Goal: Transaction & Acquisition: Purchase product/service

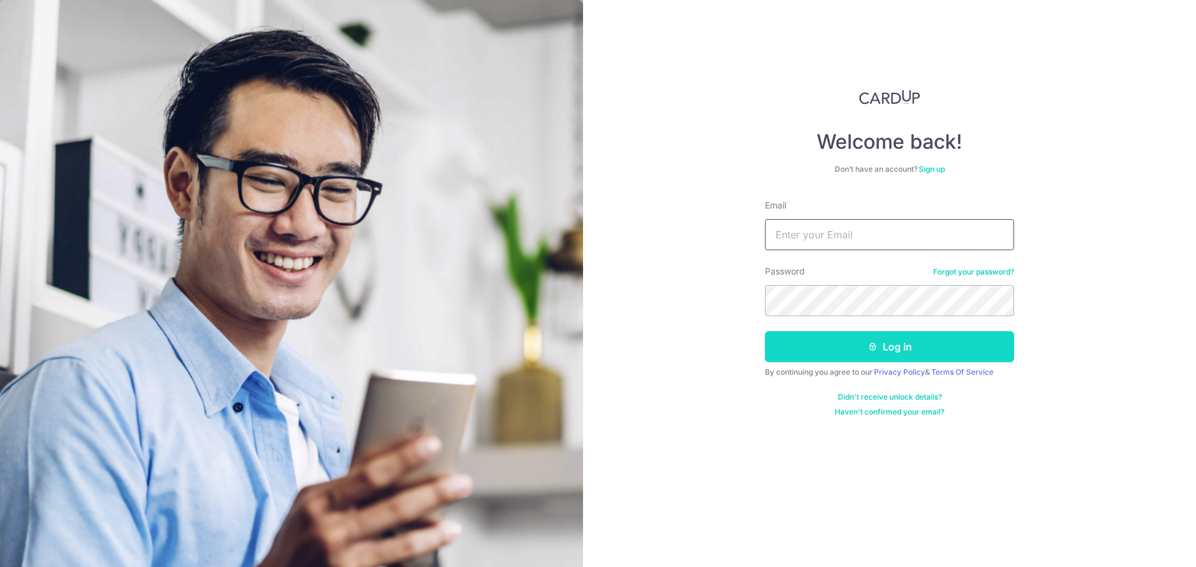
type input "patrick1131@gmail.com"
click at [807, 343] on button "Log in" at bounding box center [889, 346] width 249 height 31
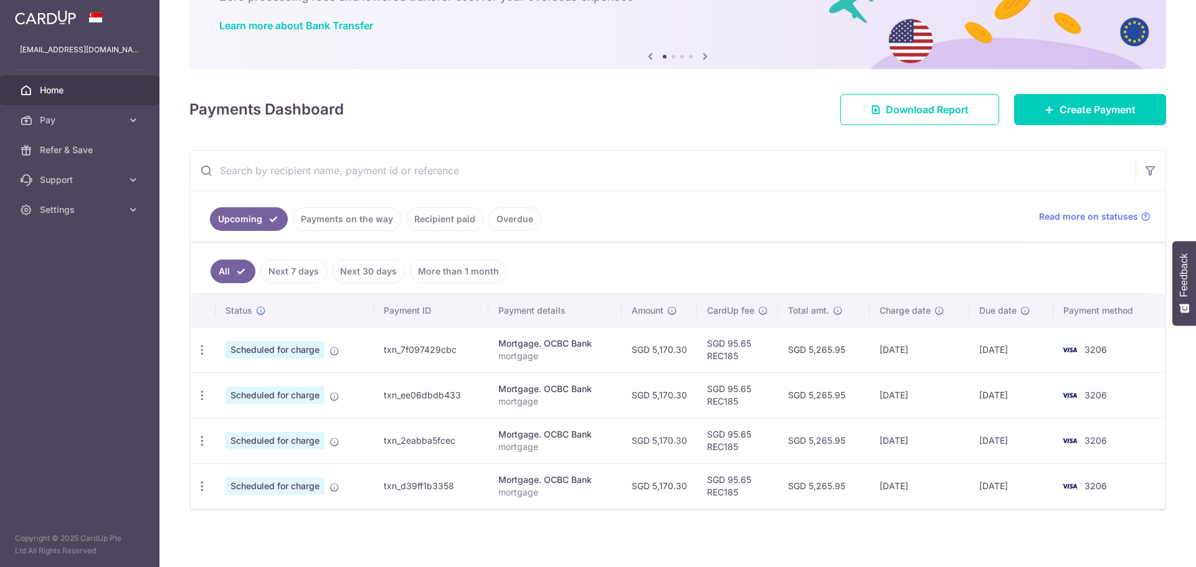
scroll to position [93, 0]
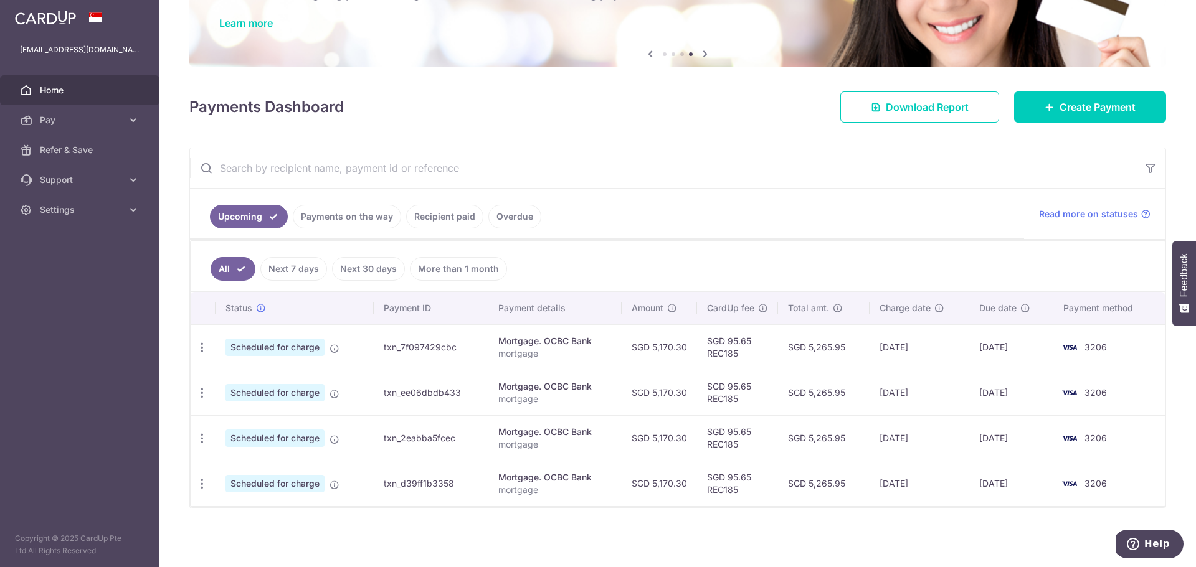
click at [459, 221] on link "Recipient paid" at bounding box center [444, 217] width 77 height 24
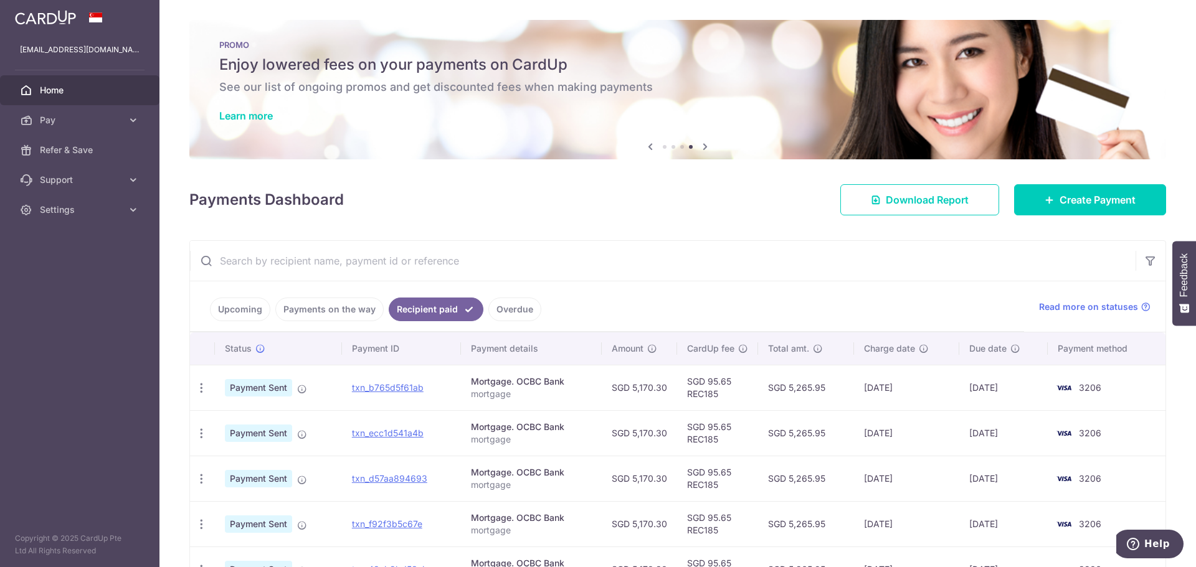
scroll to position [85, 0]
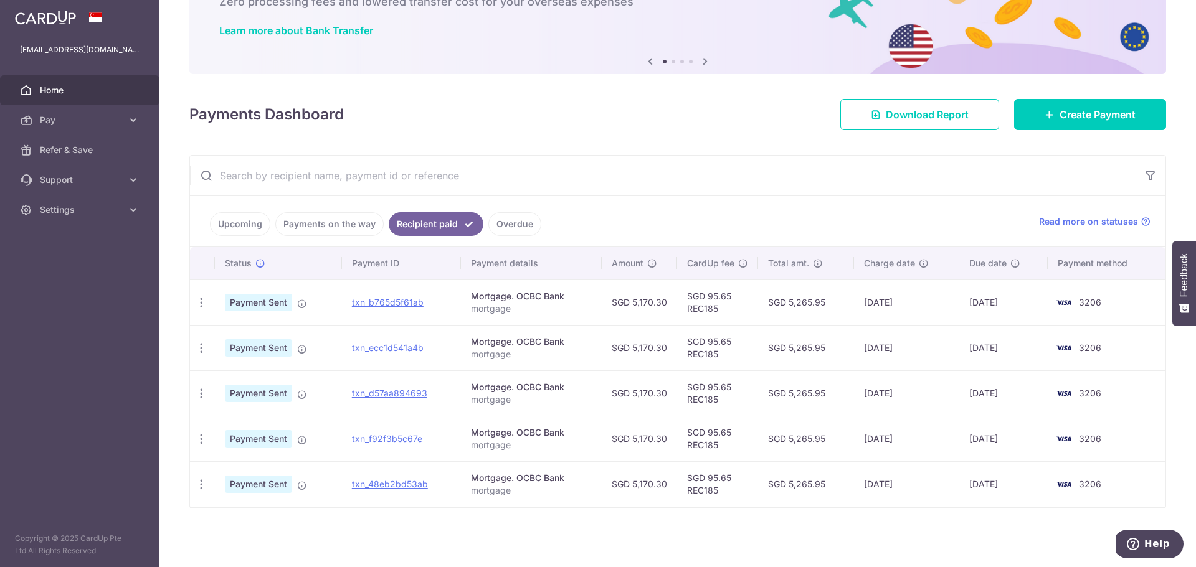
click at [249, 227] on link "Upcoming" at bounding box center [240, 224] width 60 height 24
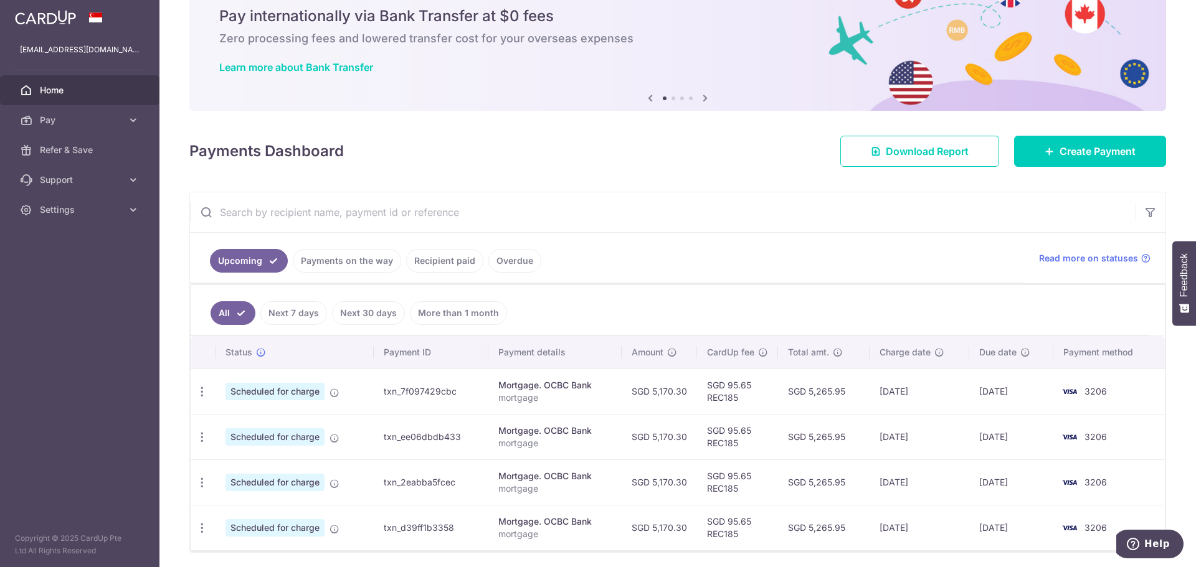
scroll to position [93, 0]
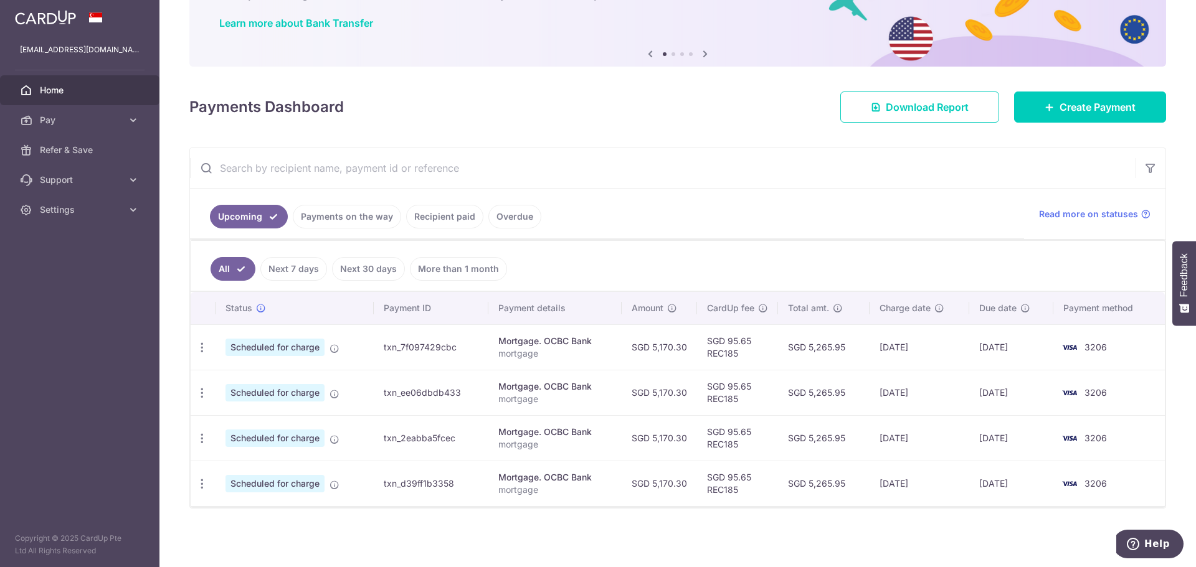
click at [346, 220] on link "Payments on the way" at bounding box center [347, 217] width 108 height 24
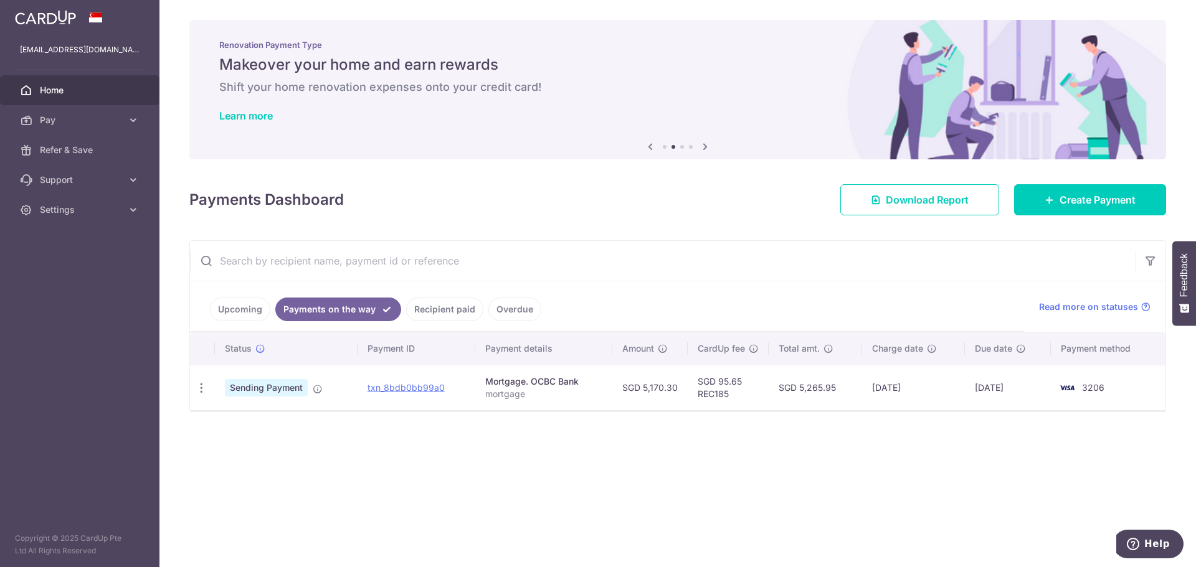
click at [232, 313] on link "Upcoming" at bounding box center [240, 310] width 60 height 24
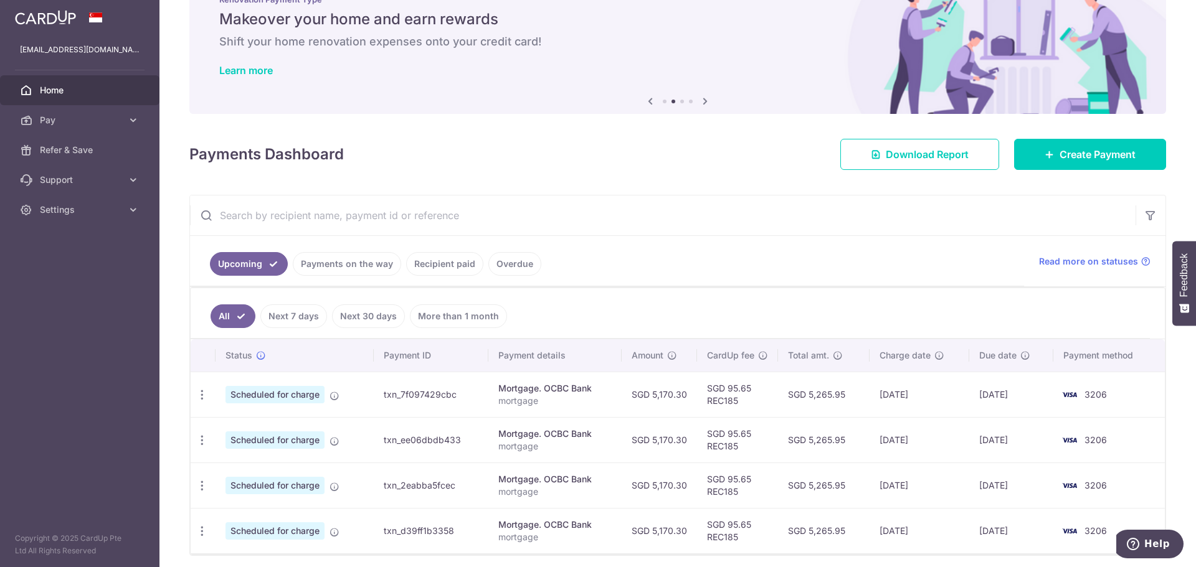
scroll to position [93, 0]
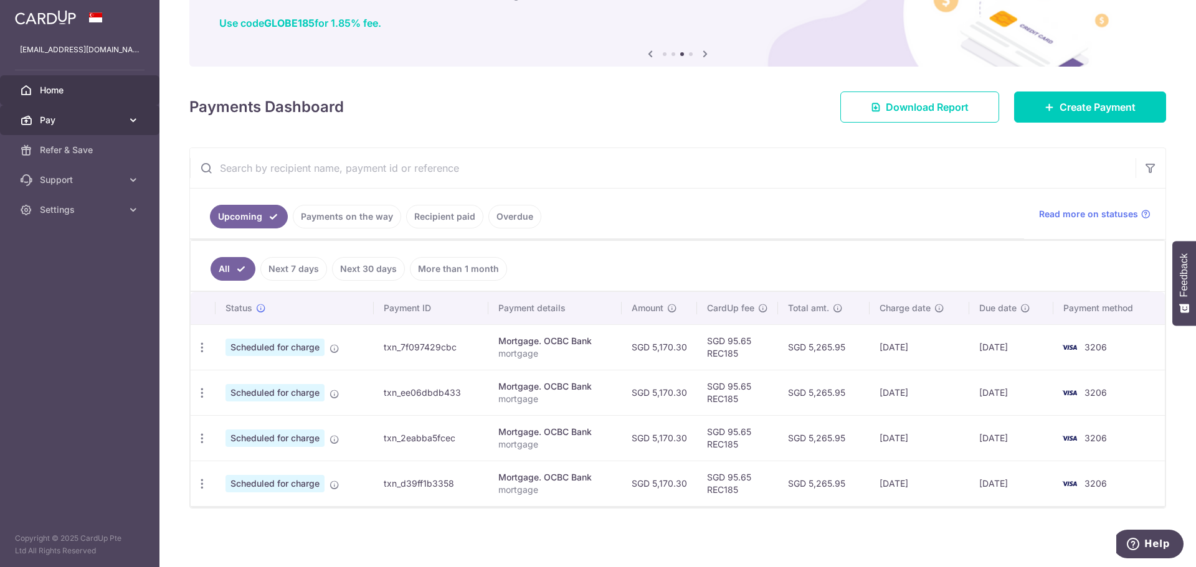
click at [97, 118] on span "Pay" at bounding box center [81, 120] width 82 height 12
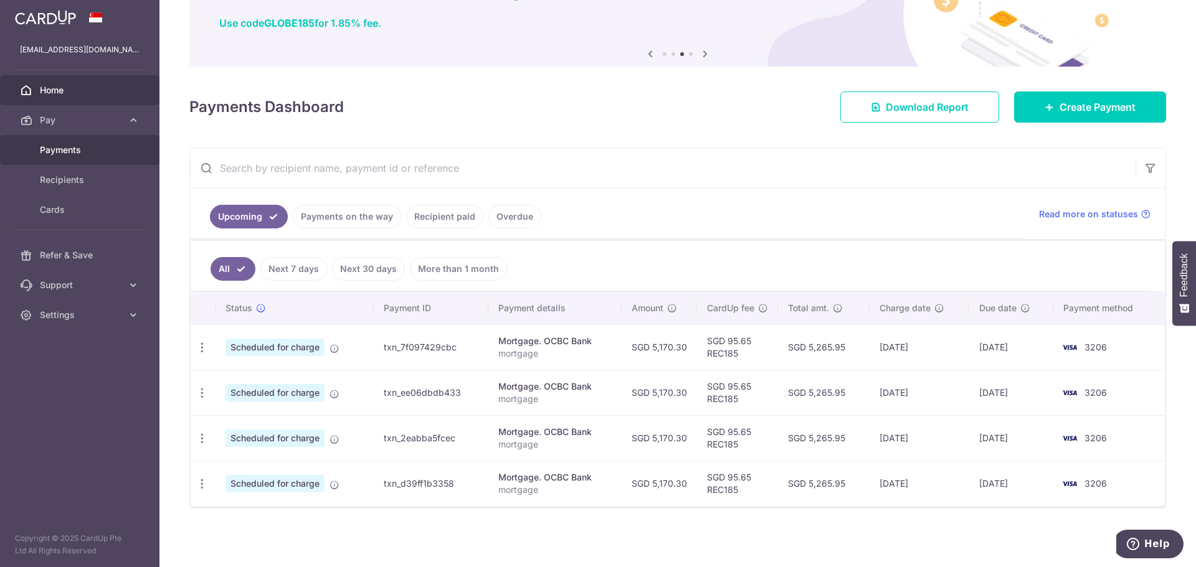
click at [100, 150] on span "Payments" at bounding box center [81, 150] width 82 height 12
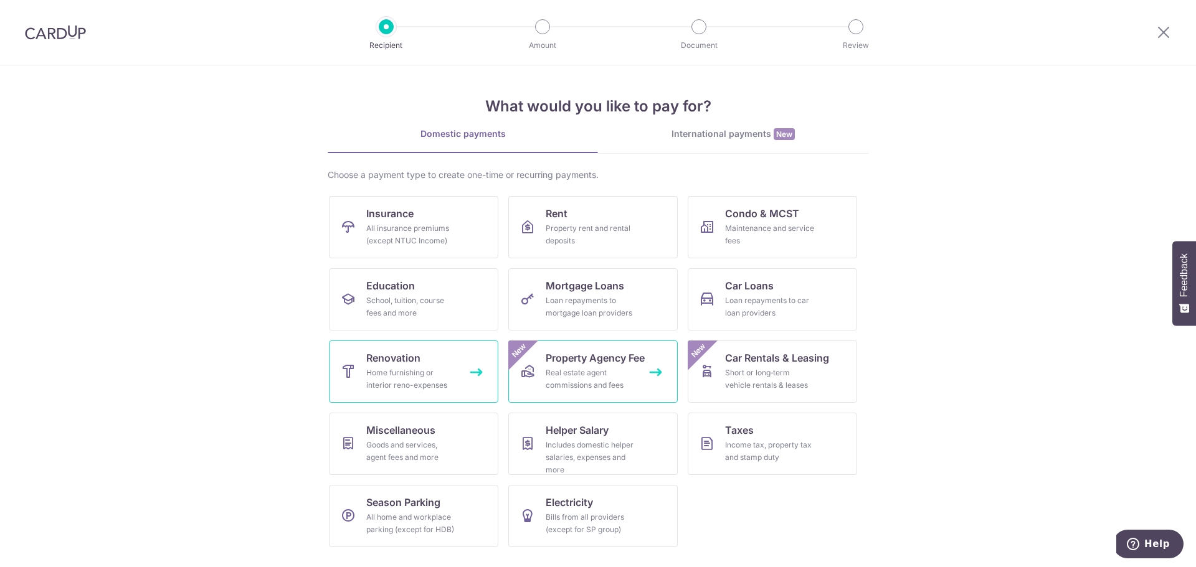
drag, startPoint x: 544, startPoint y: 369, endPoint x: 487, endPoint y: 352, distance: 59.3
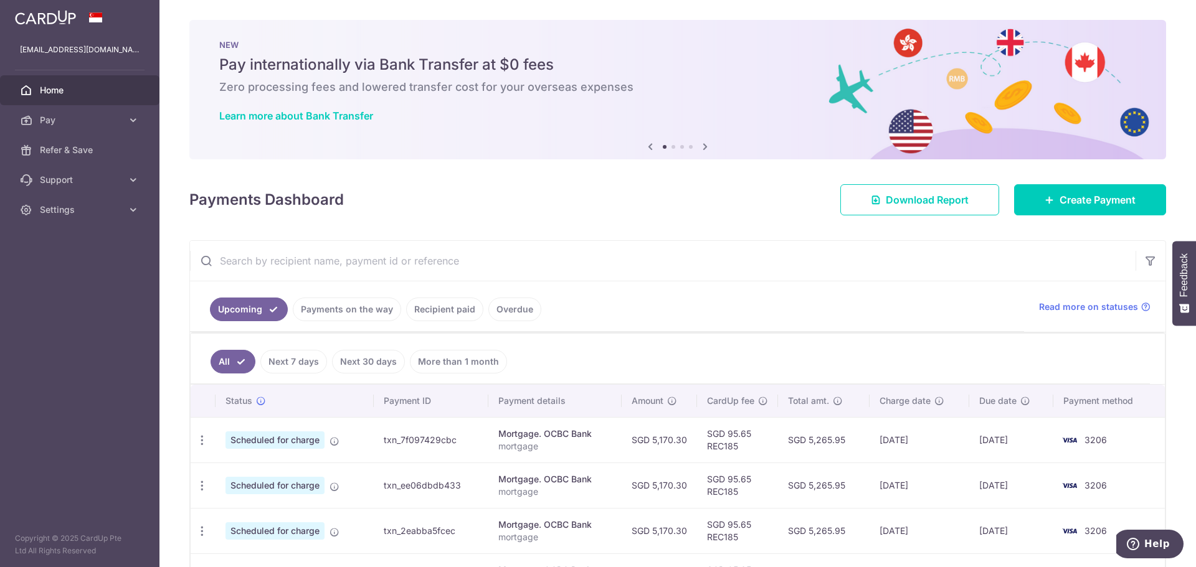
click at [60, 94] on span "Home" at bounding box center [81, 90] width 82 height 12
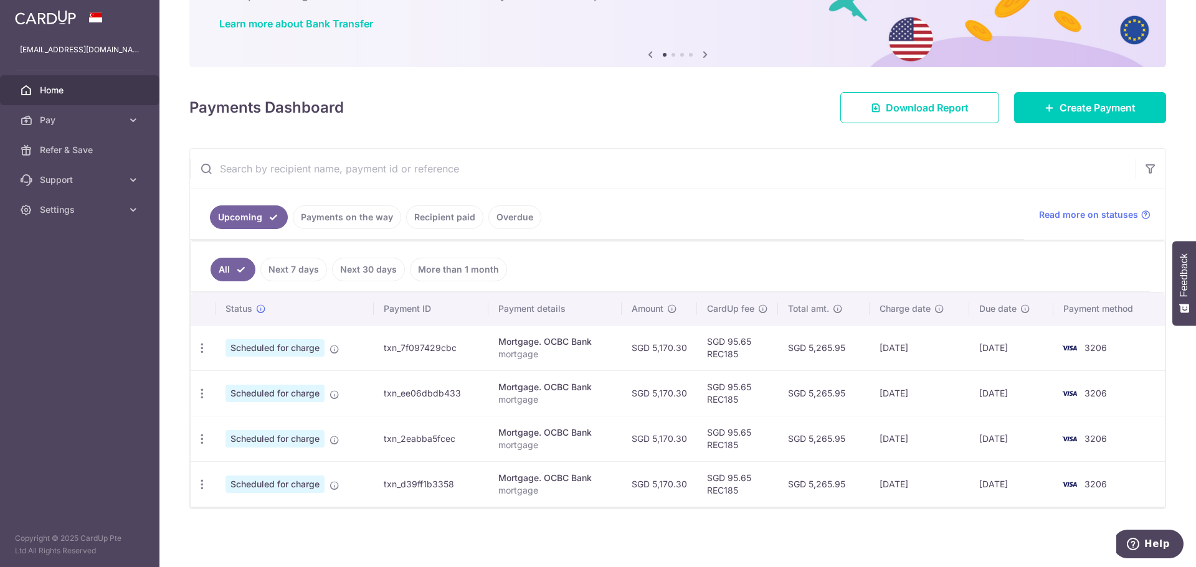
scroll to position [93, 0]
click at [1072, 217] on span "Read more on statuses" at bounding box center [1088, 214] width 99 height 12
click at [504, 222] on link "Overdue" at bounding box center [514, 217] width 53 height 24
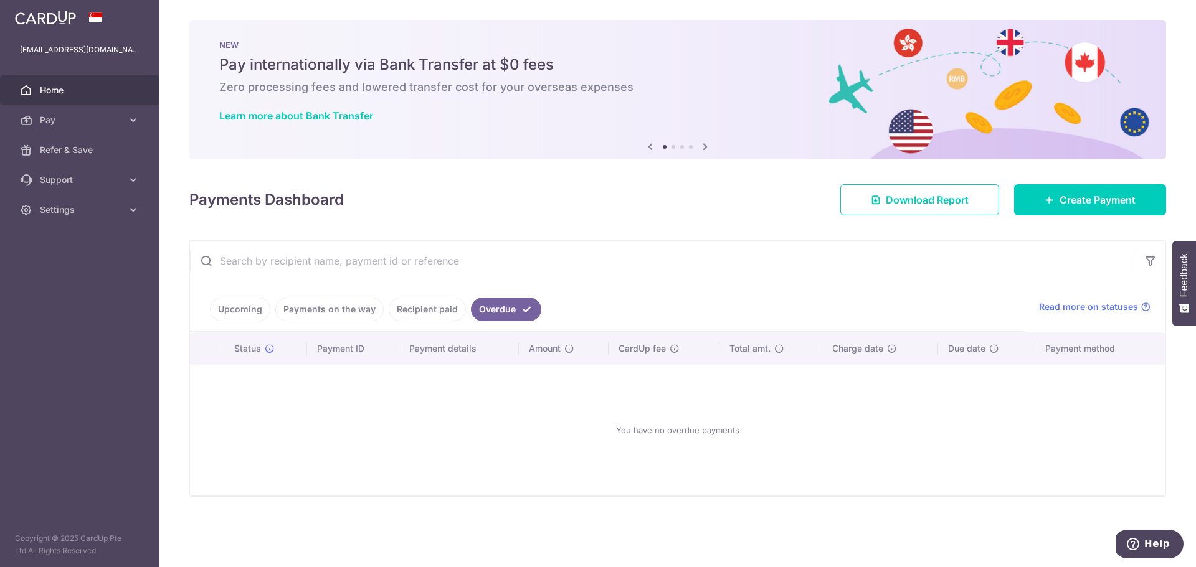
click at [433, 315] on link "Recipient paid" at bounding box center [427, 310] width 77 height 24
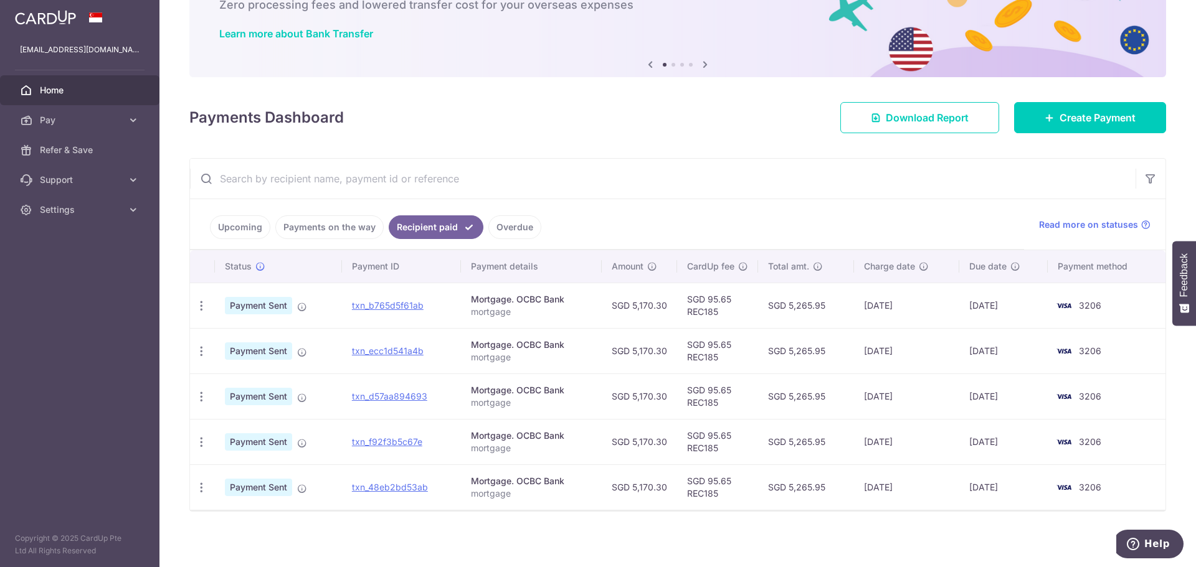
scroll to position [85, 0]
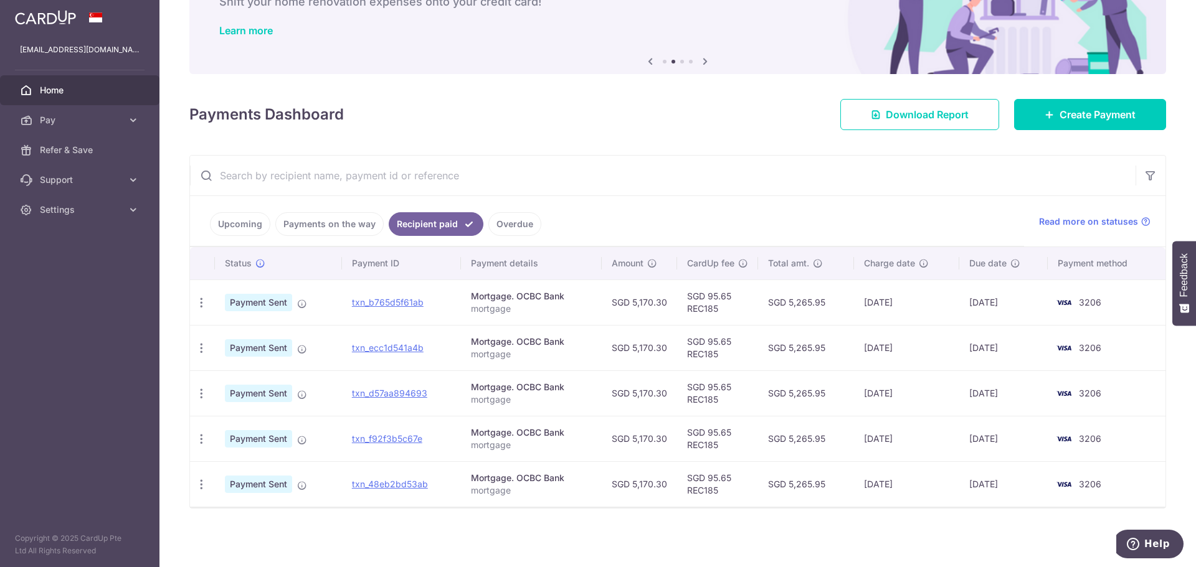
click at [301, 227] on link "Payments on the way" at bounding box center [329, 224] width 108 height 24
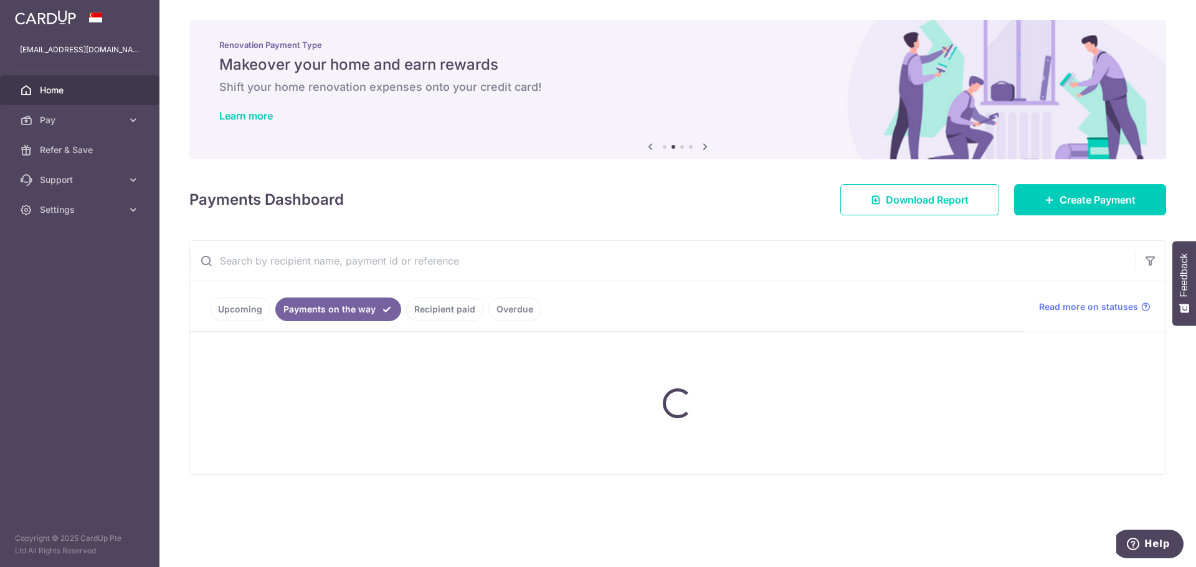
scroll to position [0, 0]
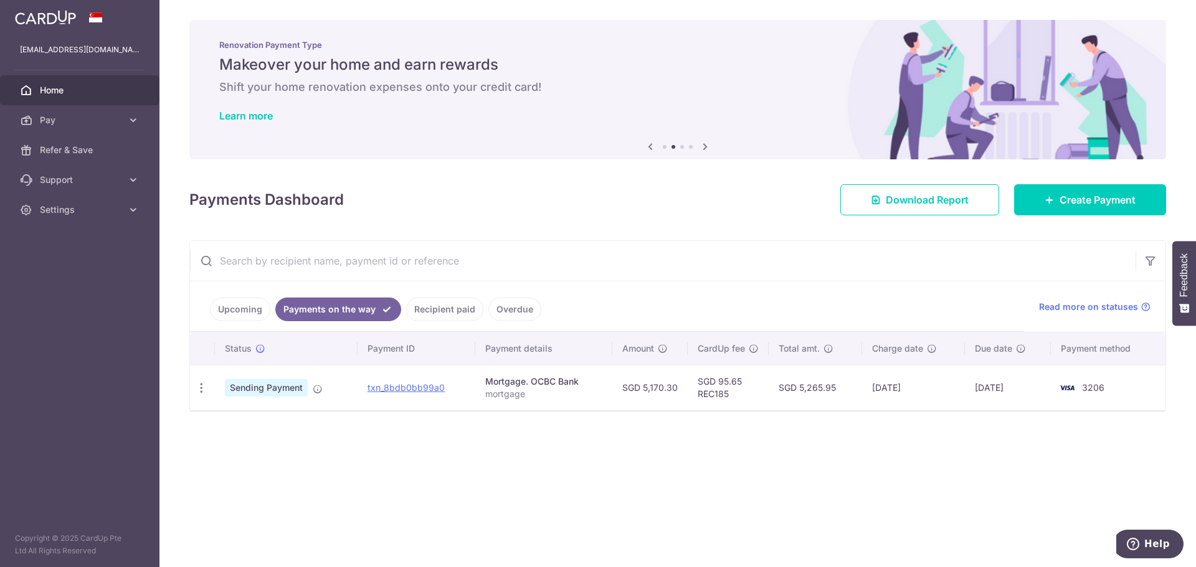
click at [238, 314] on link "Upcoming" at bounding box center [240, 310] width 60 height 24
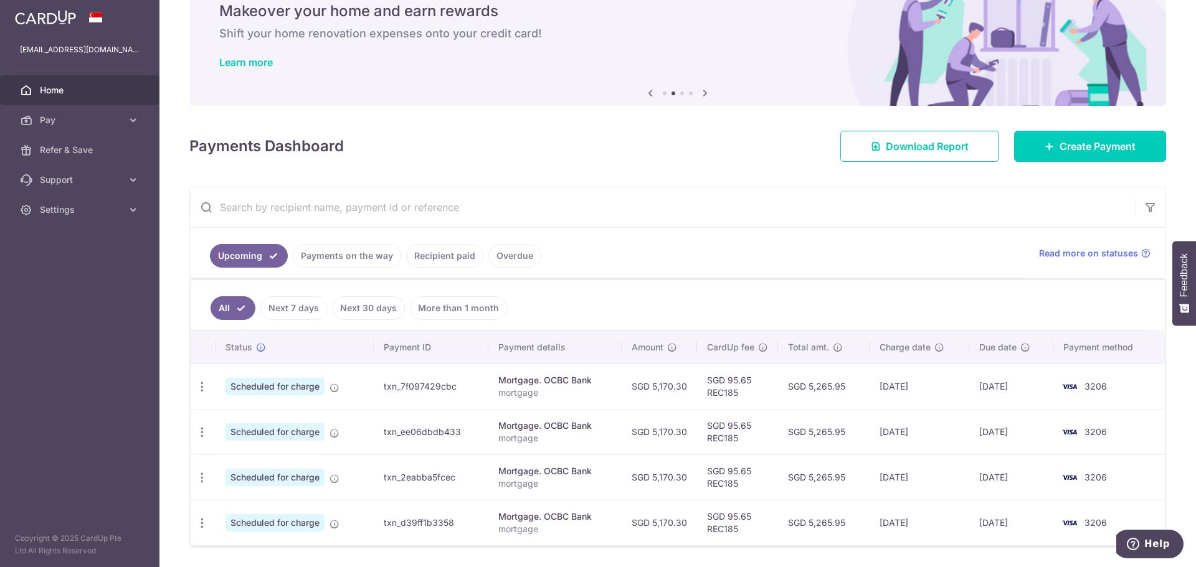
scroll to position [93, 0]
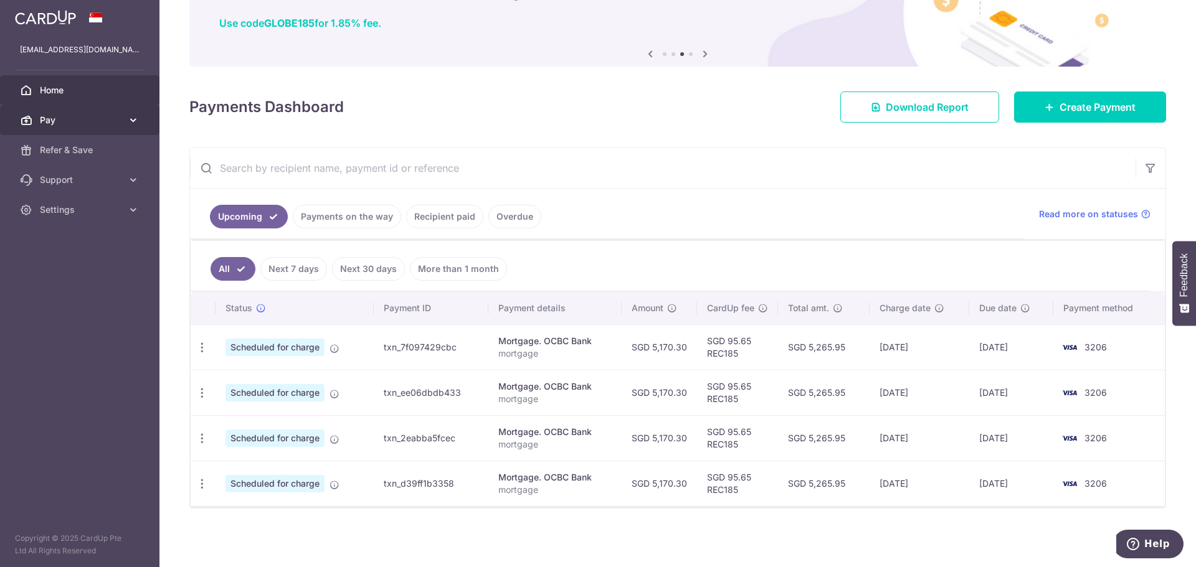
click at [120, 115] on span "Pay" at bounding box center [81, 120] width 82 height 12
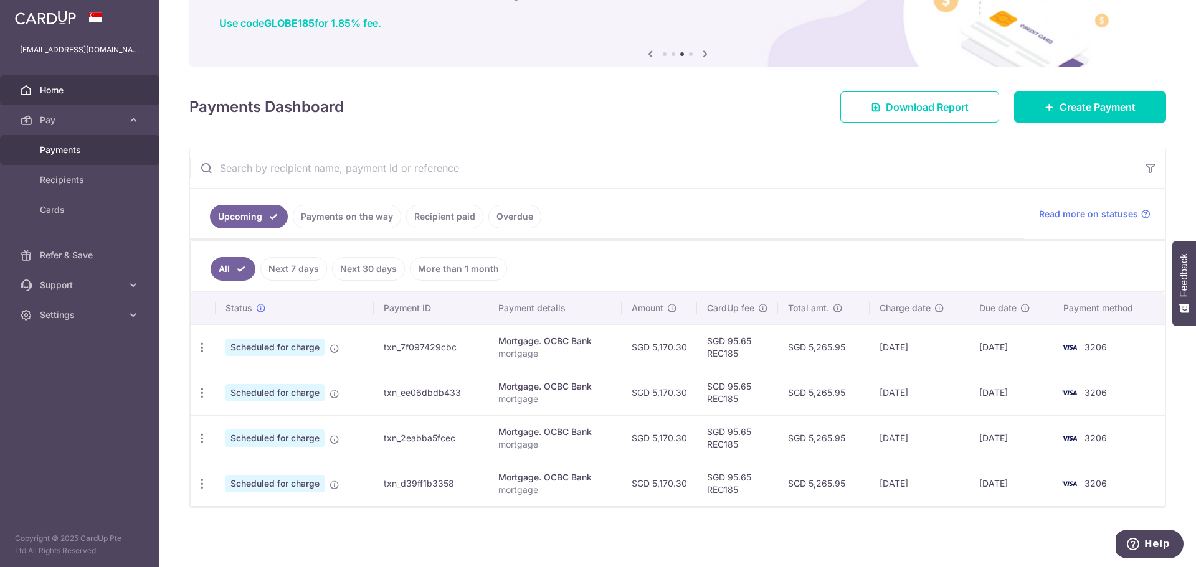
click at [108, 153] on span "Payments" at bounding box center [81, 150] width 82 height 12
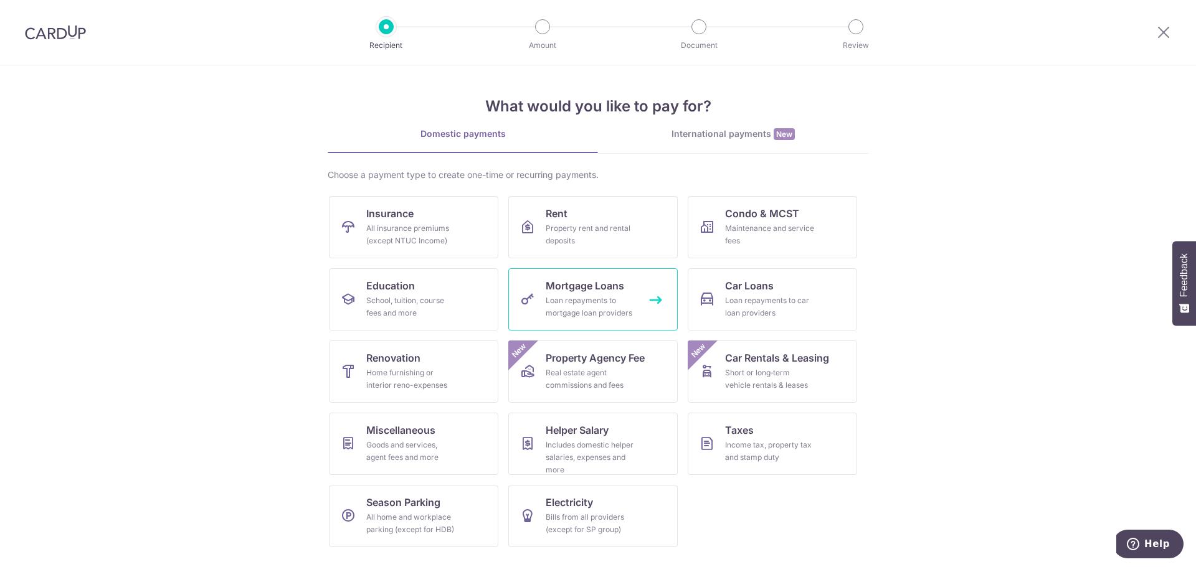
click at [612, 285] on span "Mortgage Loans" at bounding box center [585, 285] width 78 height 15
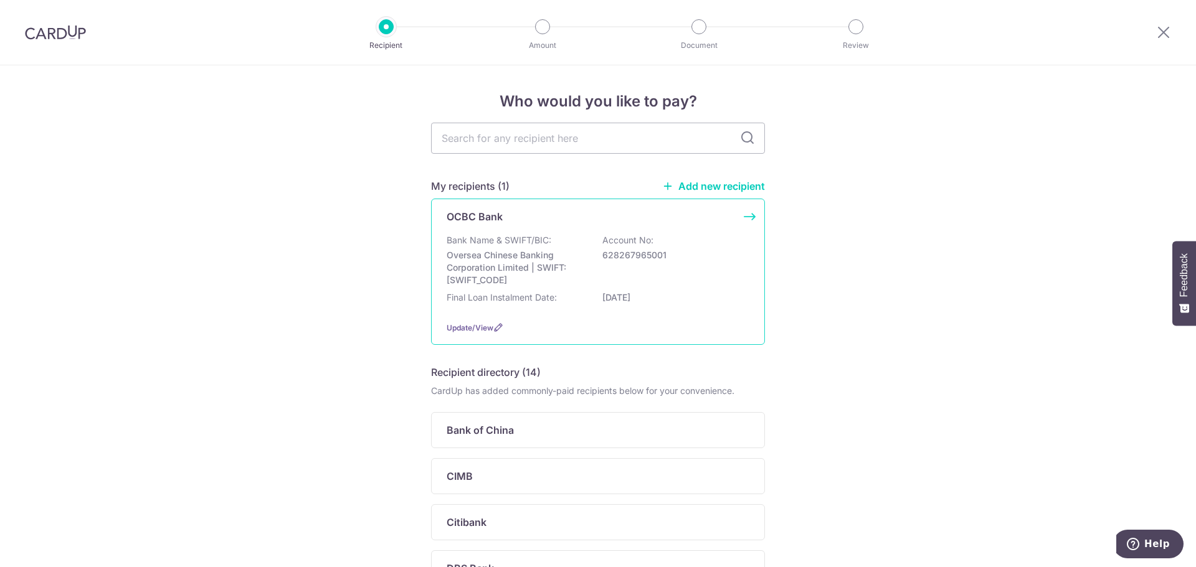
scroll to position [62, 0]
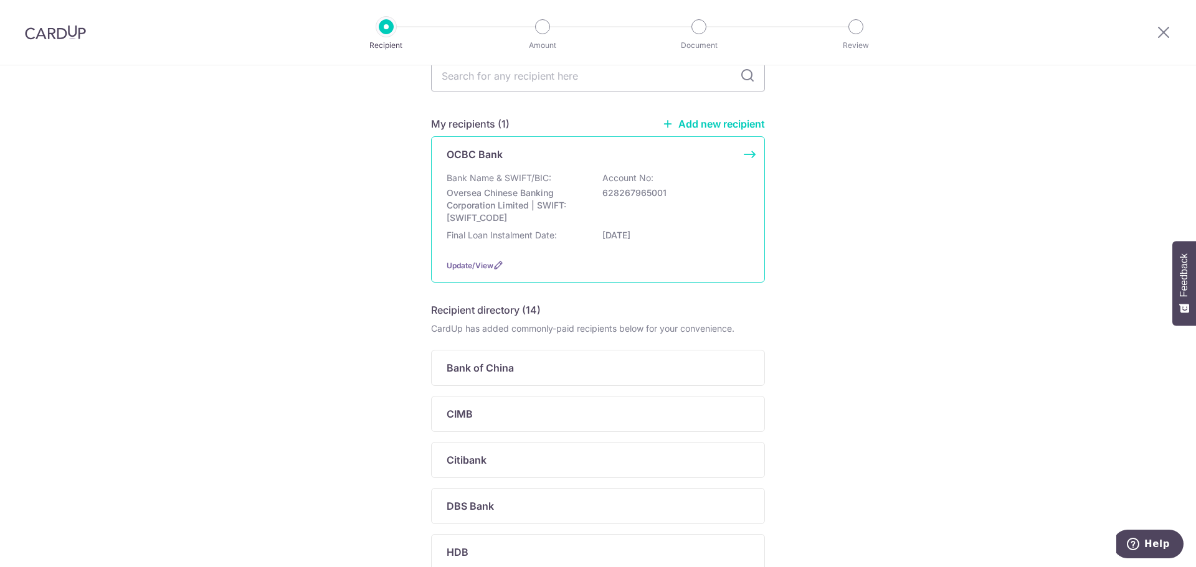
click at [742, 153] on div "OCBC Bank Bank Name & SWIFT/BIC: Oversea Chinese Banking Corporation Limited | …" at bounding box center [598, 209] width 334 height 146
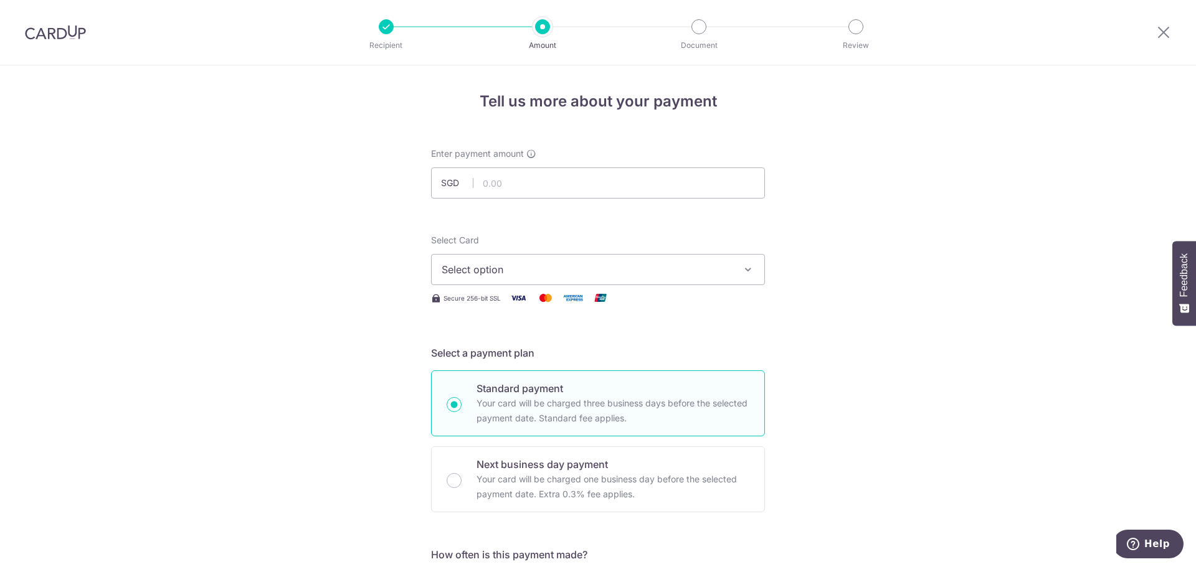
click at [744, 270] on icon "button" at bounding box center [748, 269] width 12 height 12
click at [1161, 34] on icon at bounding box center [1163, 32] width 15 height 16
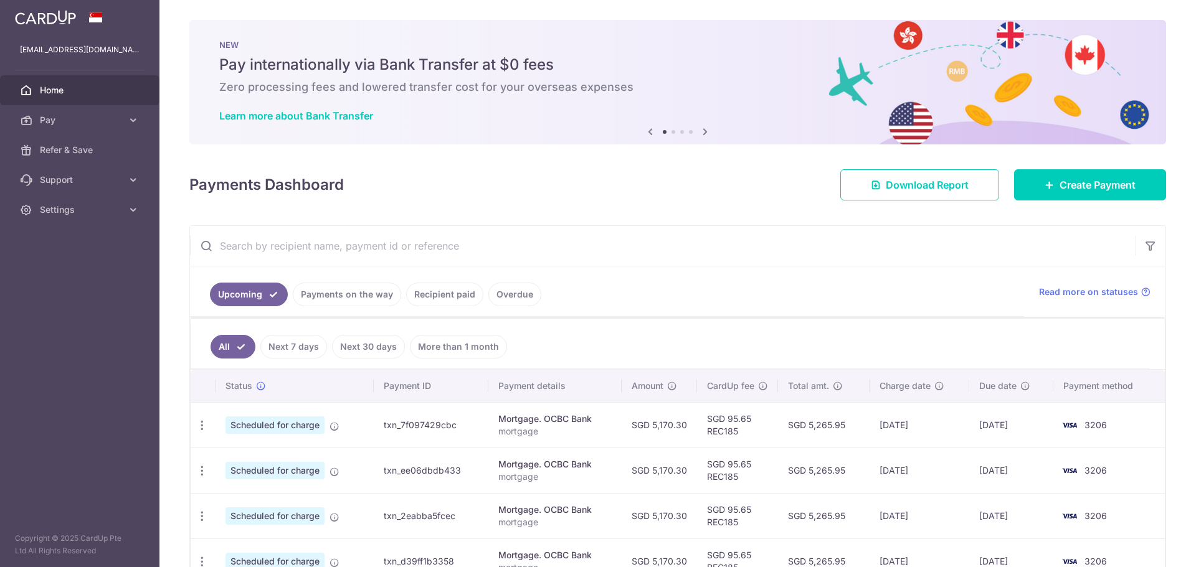
click at [70, 14] on img at bounding box center [45, 17] width 61 height 15
click at [116, 208] on span "Settings" at bounding box center [81, 210] width 82 height 12
click at [105, 241] on span "Account" at bounding box center [81, 240] width 82 height 12
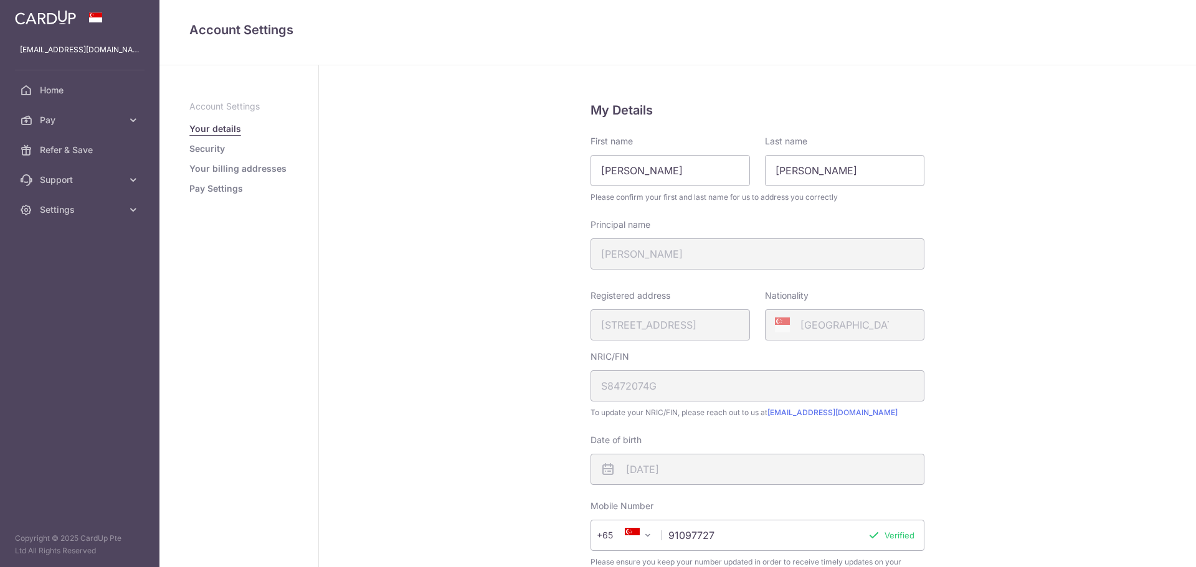
click at [225, 191] on link "Pay Settings" at bounding box center [216, 188] width 54 height 12
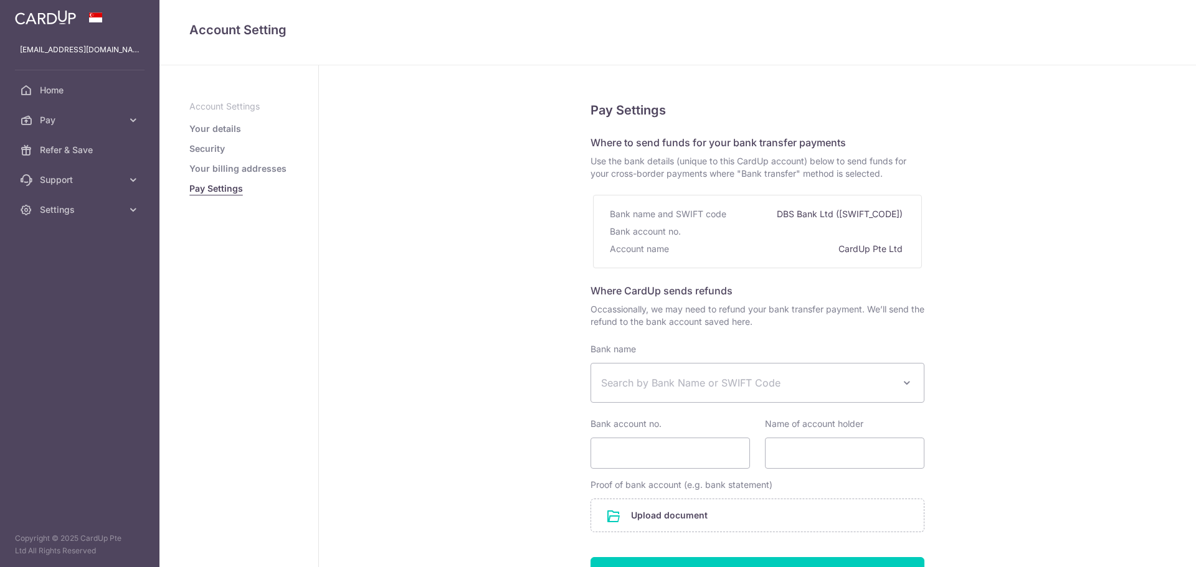
select select
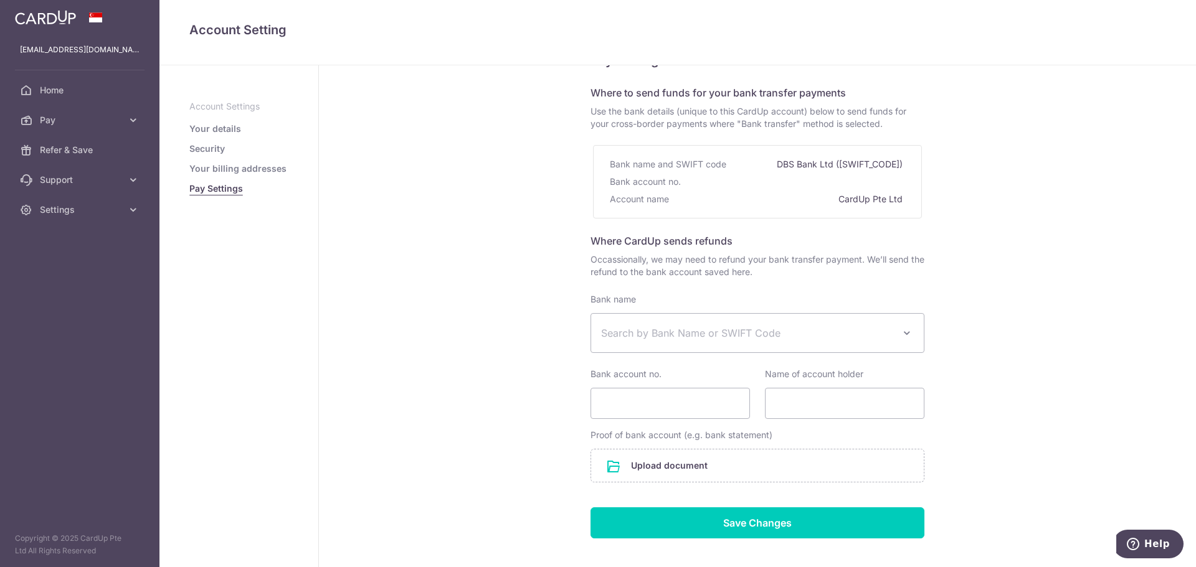
scroll to position [115, 0]
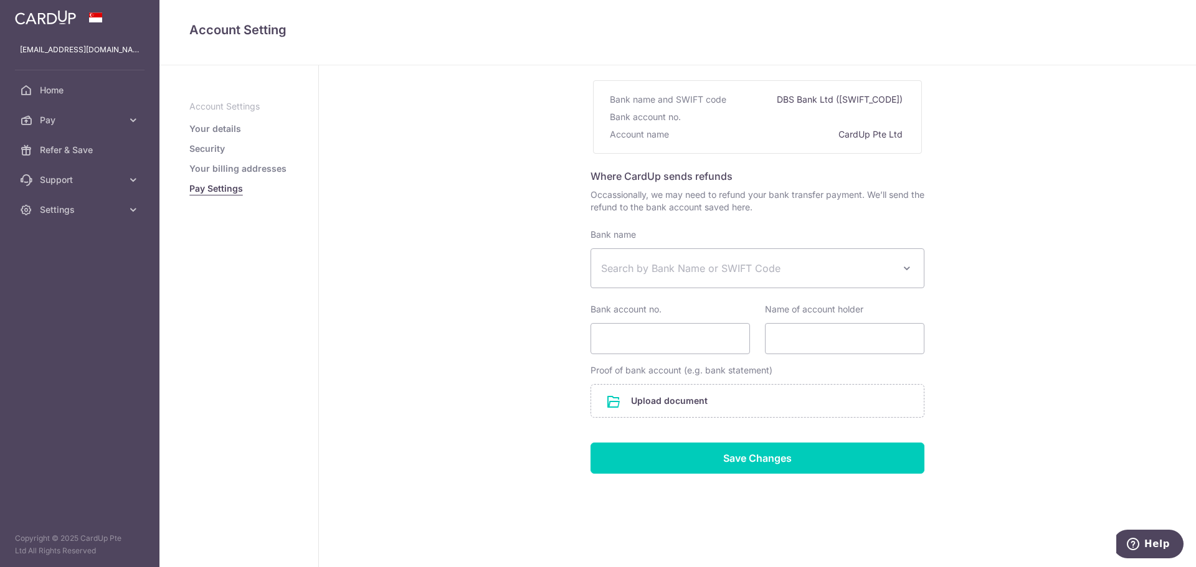
click at [269, 171] on link "Your billing addresses" at bounding box center [237, 169] width 97 height 12
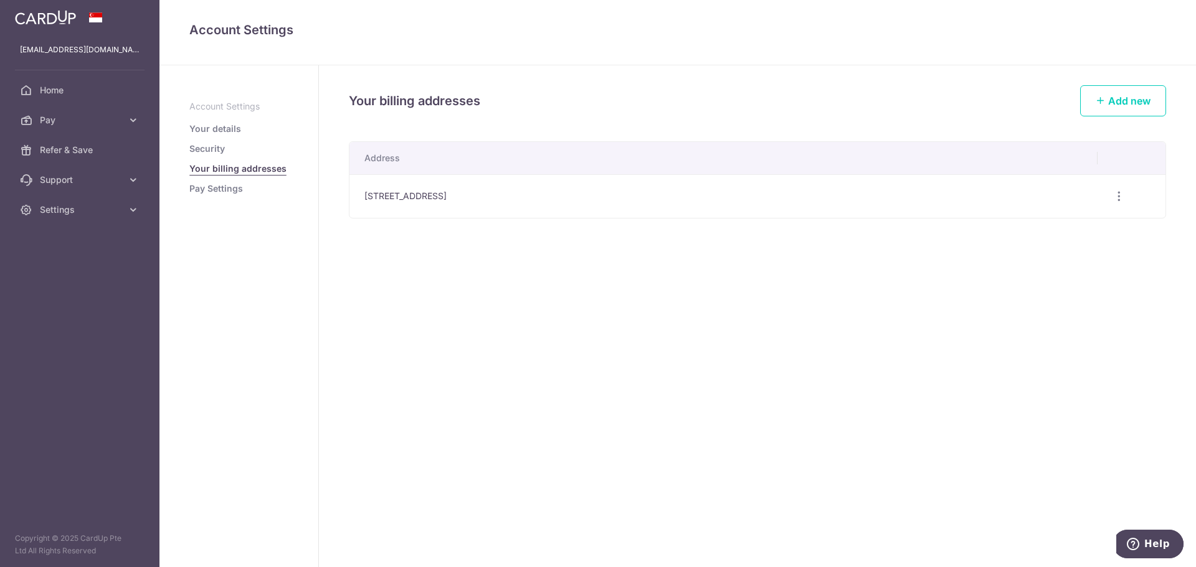
click at [222, 151] on link "Security" at bounding box center [206, 149] width 35 height 12
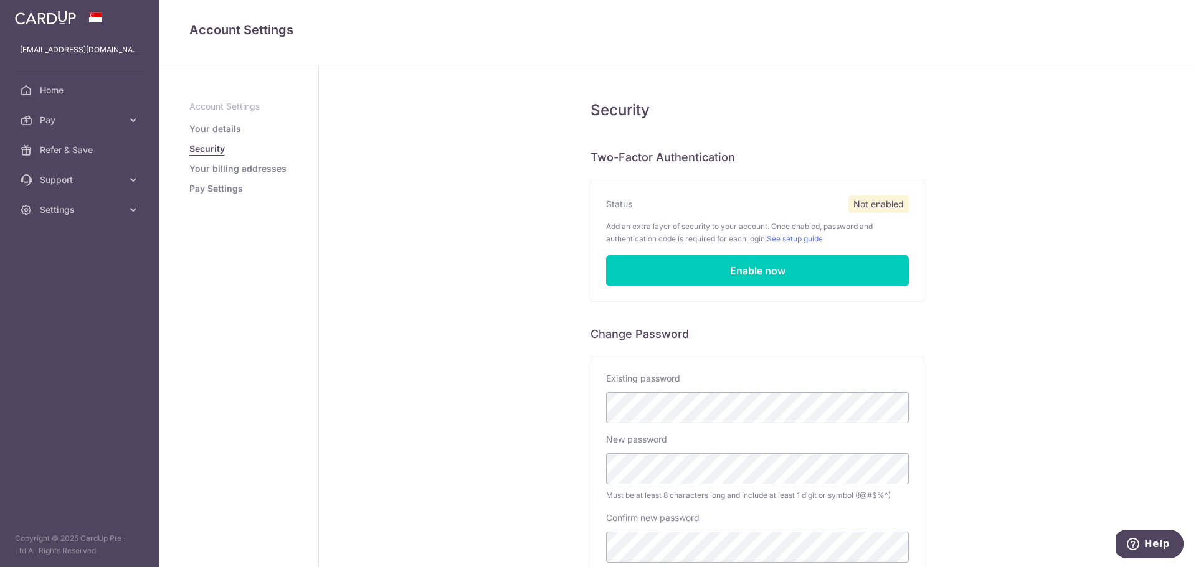
click at [224, 129] on link "Your details" at bounding box center [215, 129] width 52 height 12
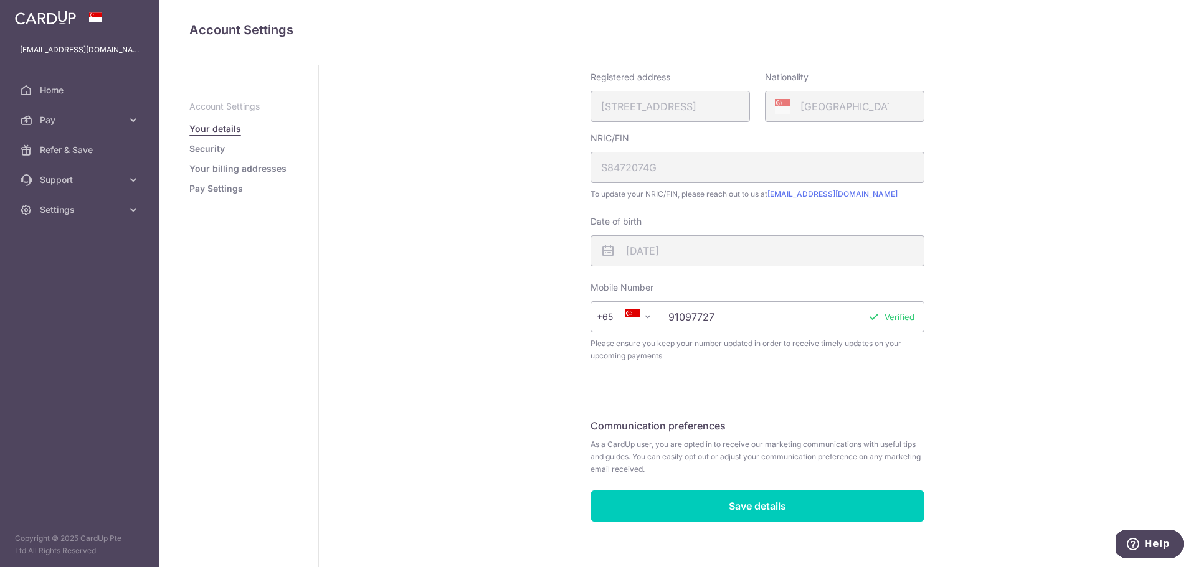
scroll to position [232, 0]
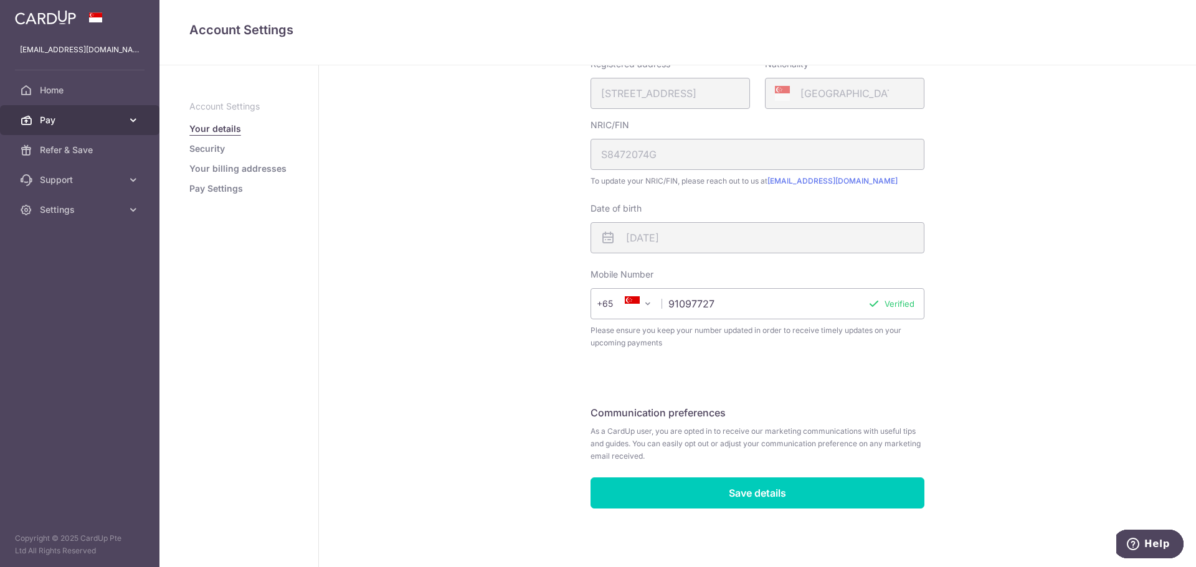
click at [92, 123] on span "Pay" at bounding box center [81, 120] width 82 height 12
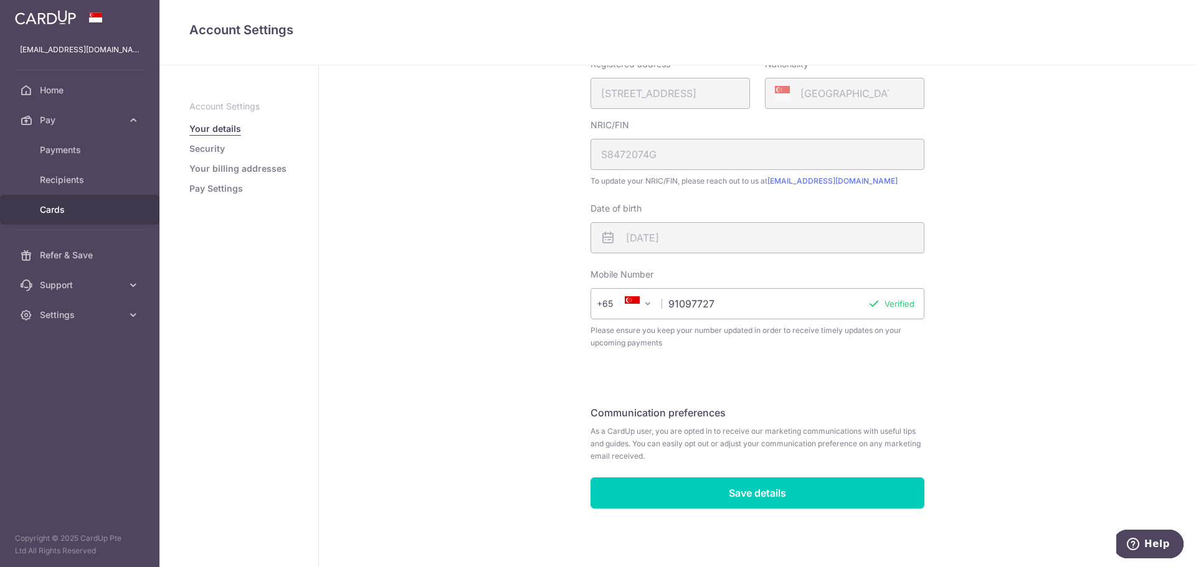
click at [90, 206] on span "Cards" at bounding box center [81, 210] width 82 height 12
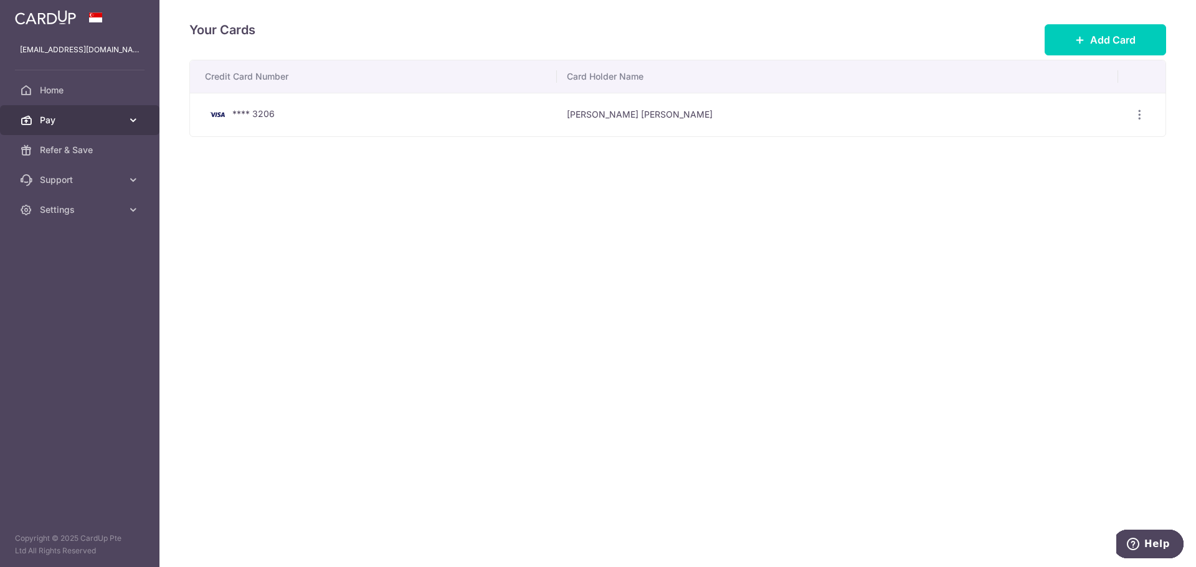
click at [96, 120] on span "Pay" at bounding box center [81, 120] width 82 height 12
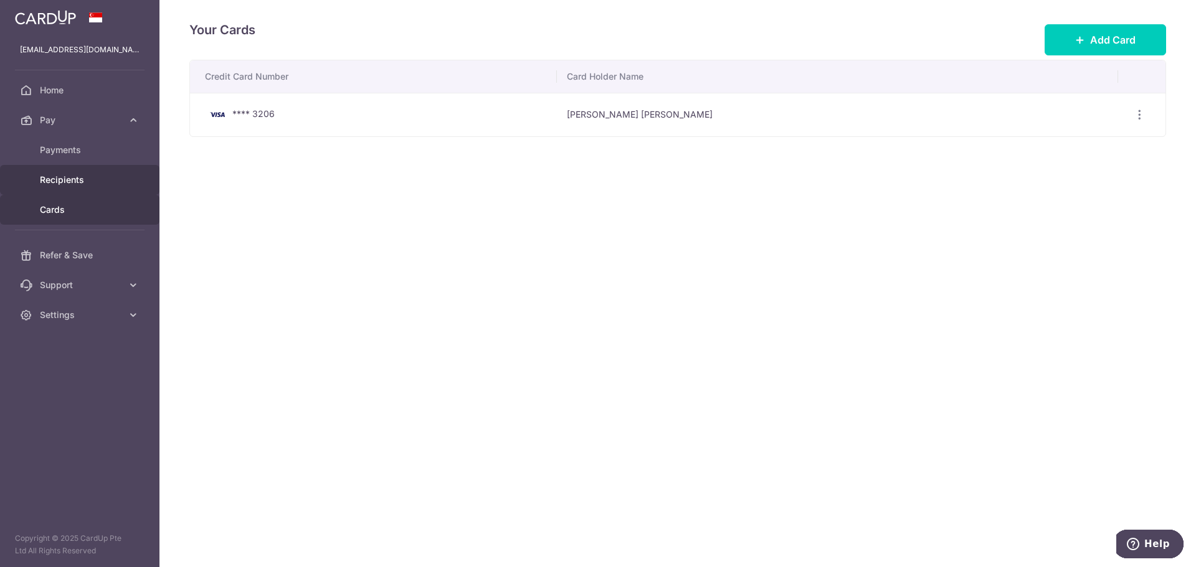
click at [99, 176] on span "Recipients" at bounding box center [81, 180] width 82 height 12
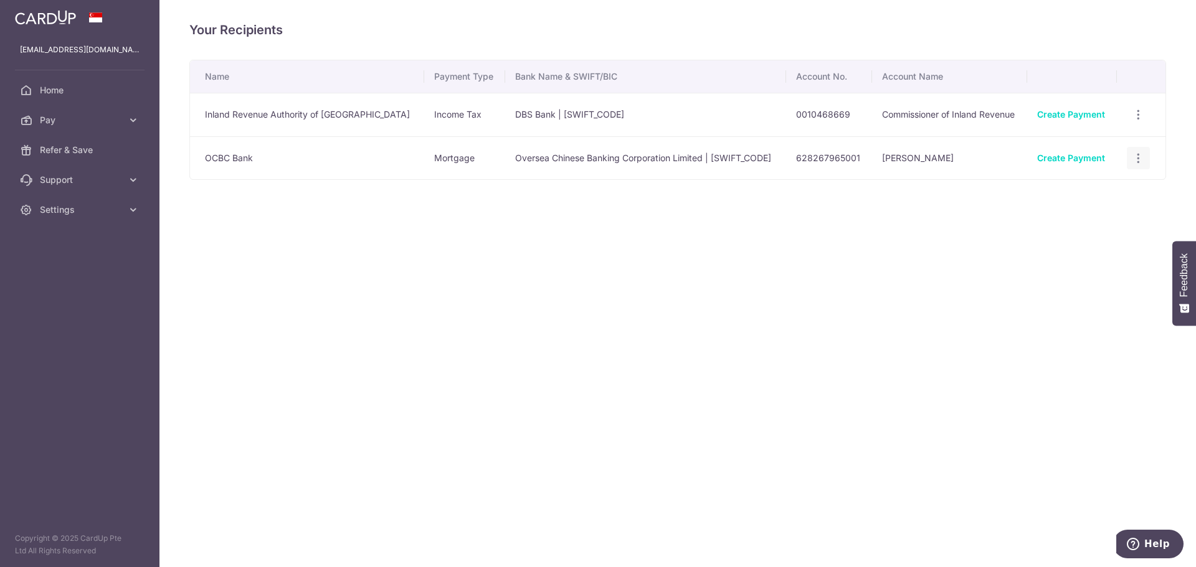
click at [1137, 121] on icon "button" at bounding box center [1138, 114] width 13 height 13
click at [1090, 188] on span "View/Edit" at bounding box center [1096, 192] width 85 height 15
click at [1133, 121] on icon "button" at bounding box center [1138, 114] width 13 height 13
click at [1100, 191] on span "View/Edit" at bounding box center [1096, 192] width 85 height 15
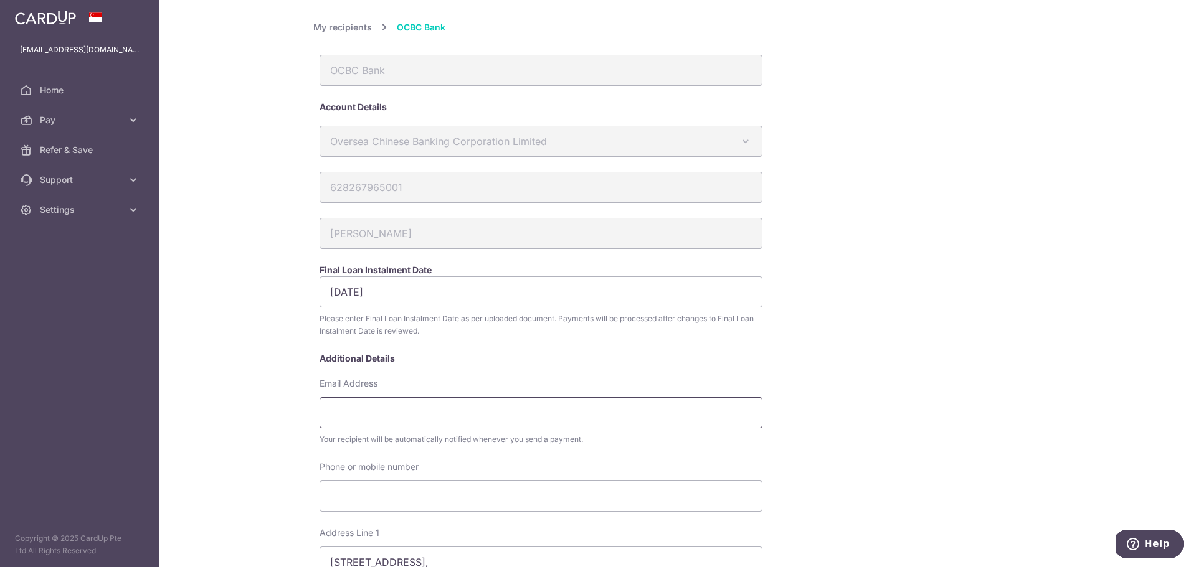
drag, startPoint x: 609, startPoint y: 432, endPoint x: 595, endPoint y: 423, distance: 15.9
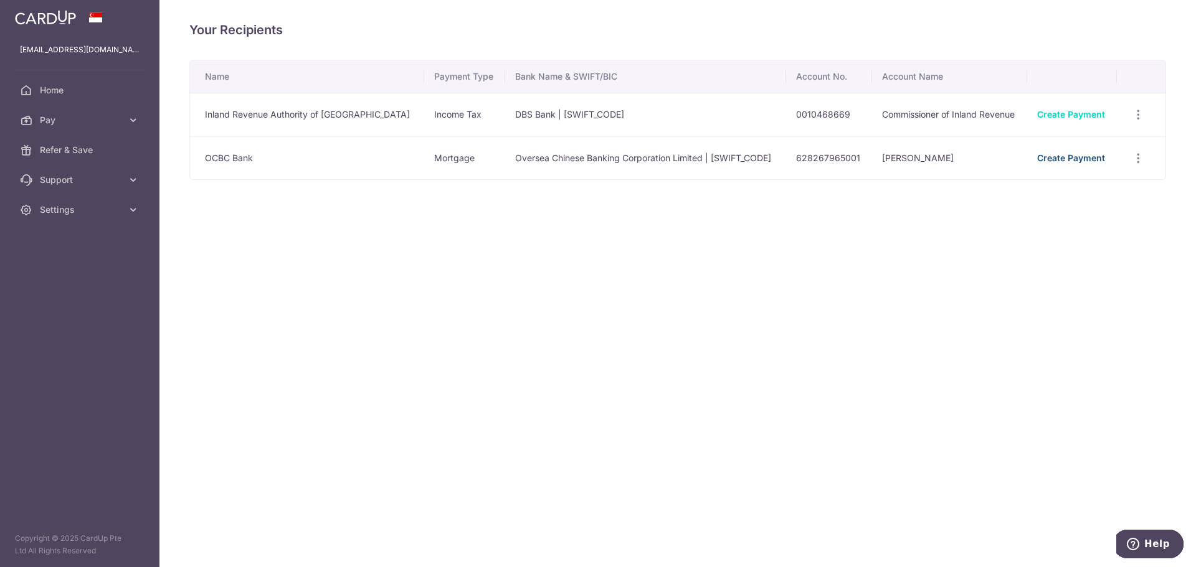
click at [1046, 156] on link "Create Payment" at bounding box center [1071, 158] width 68 height 11
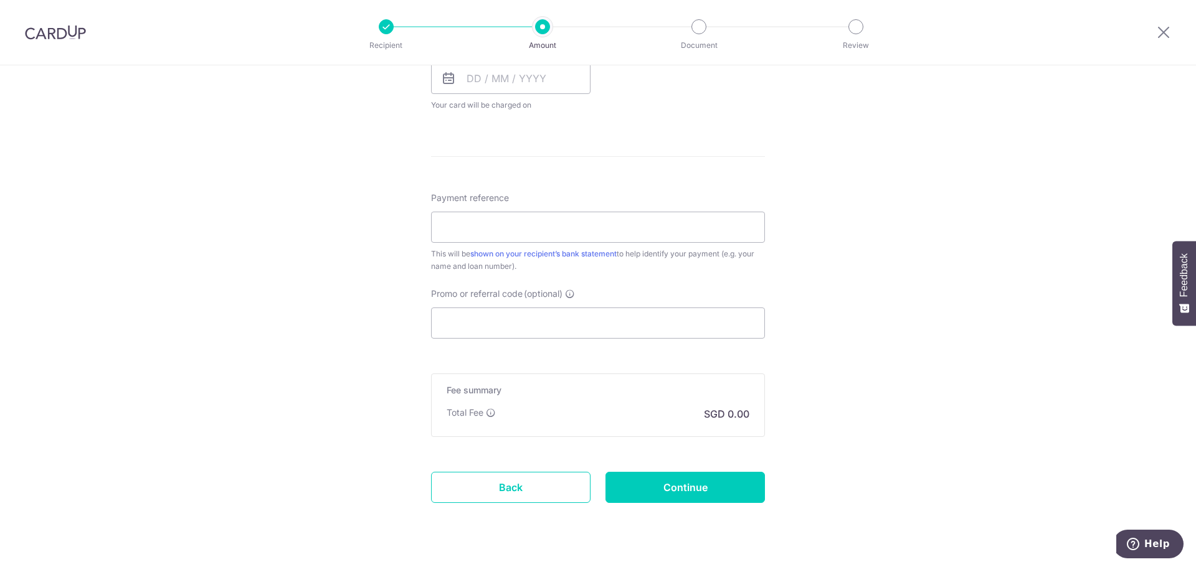
scroll to position [625, 0]
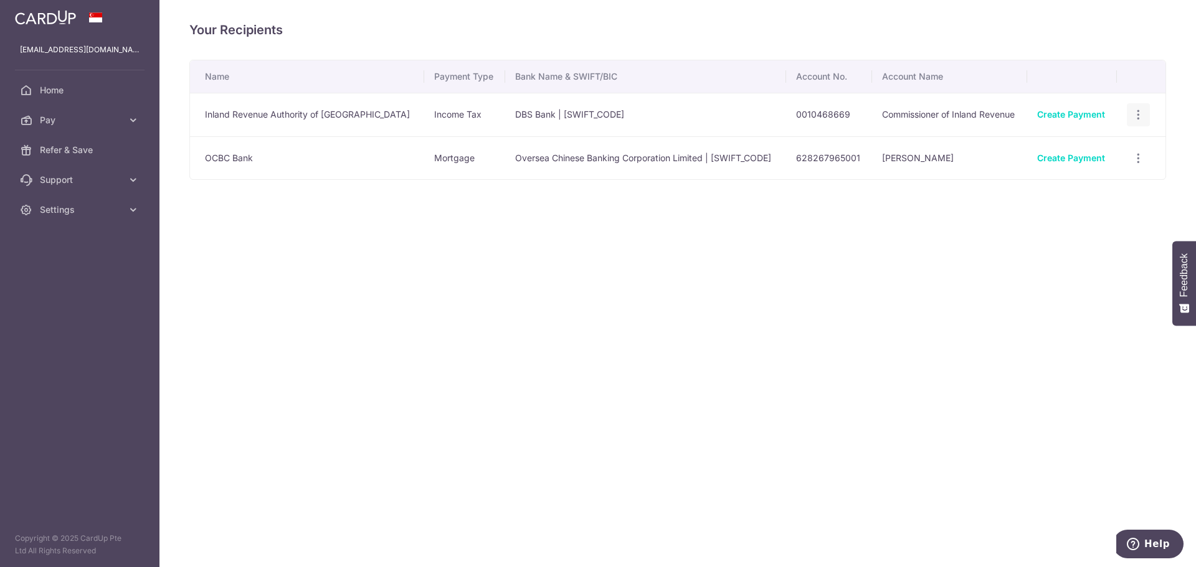
click at [1132, 117] on icon "button" at bounding box center [1138, 114] width 13 height 13
click at [1094, 144] on span "View/Edit" at bounding box center [1096, 149] width 85 height 15
click at [1057, 116] on link "Create Payment" at bounding box center [1071, 114] width 68 height 11
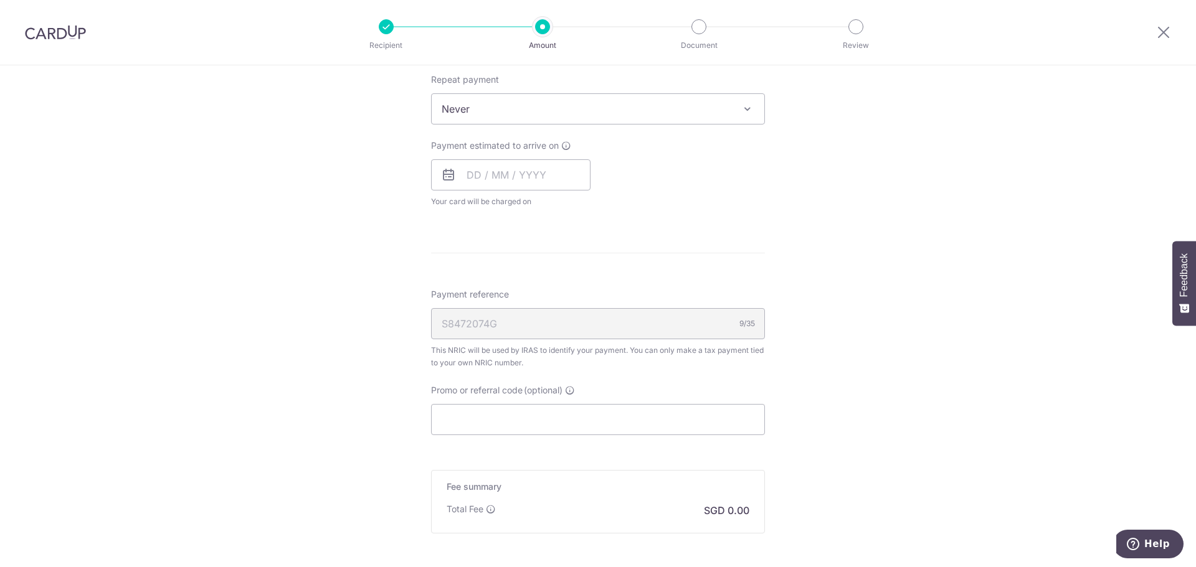
scroll to position [655, 0]
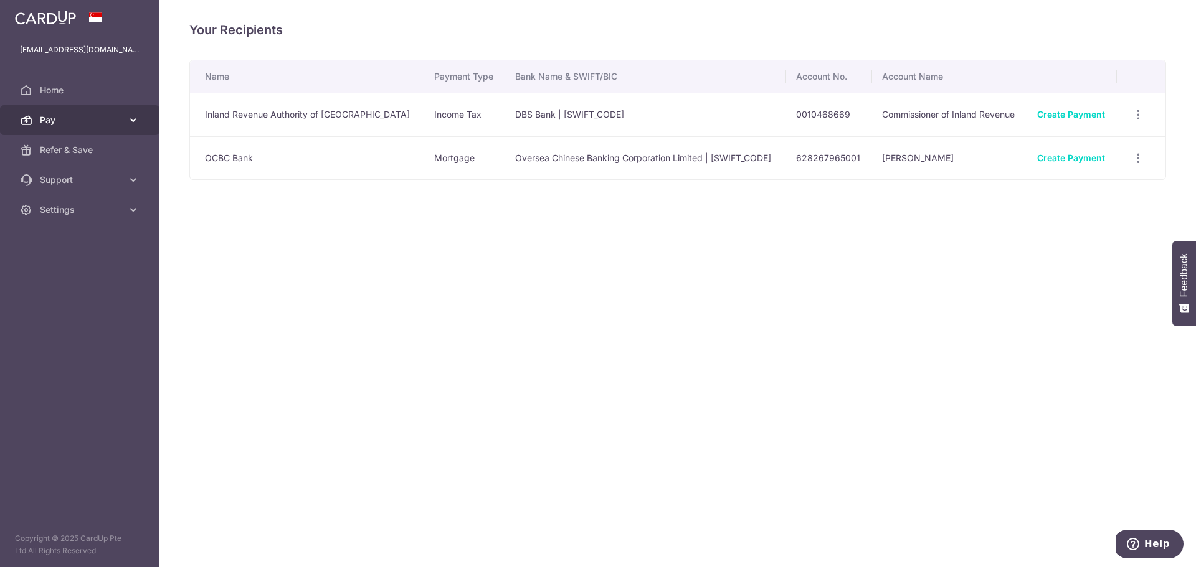
click at [128, 120] on icon at bounding box center [133, 120] width 12 height 12
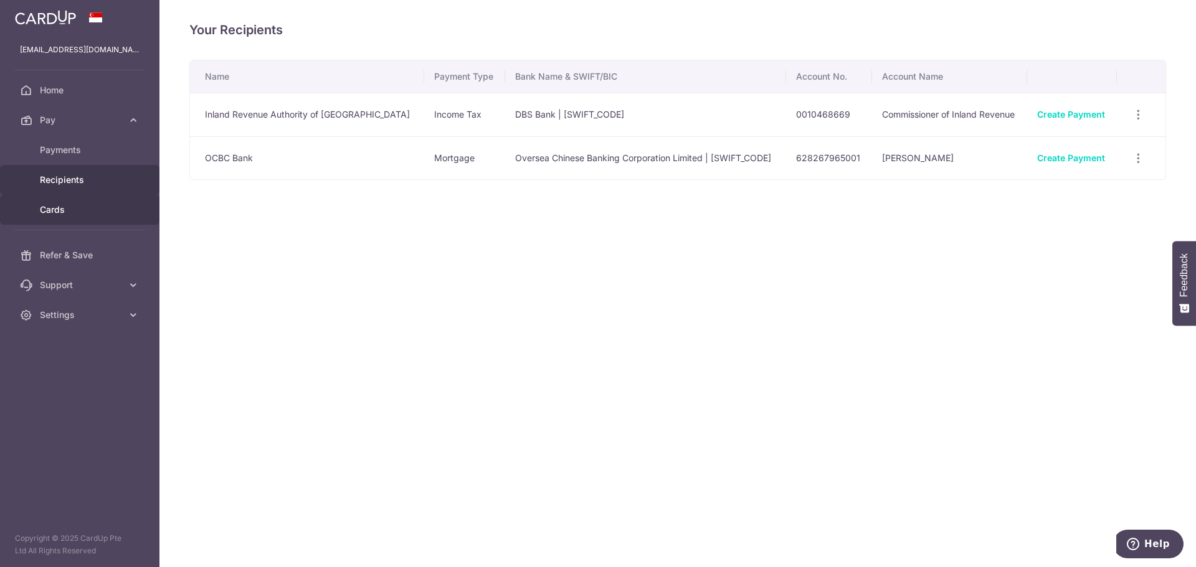
click at [100, 201] on link "Cards" at bounding box center [79, 210] width 159 height 30
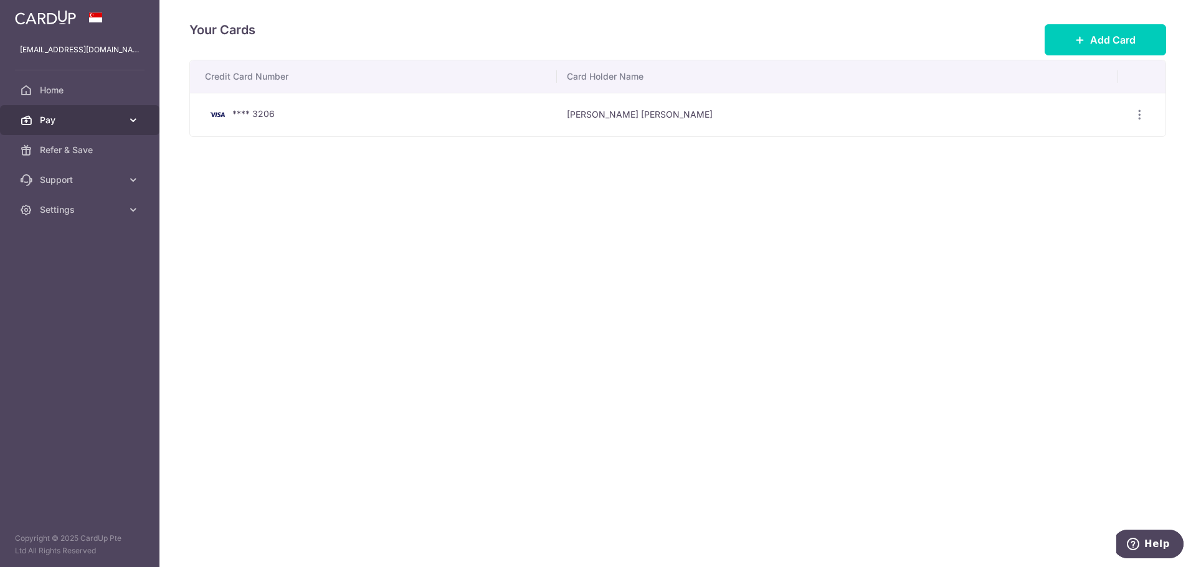
click at [103, 127] on link "Pay" at bounding box center [79, 120] width 159 height 30
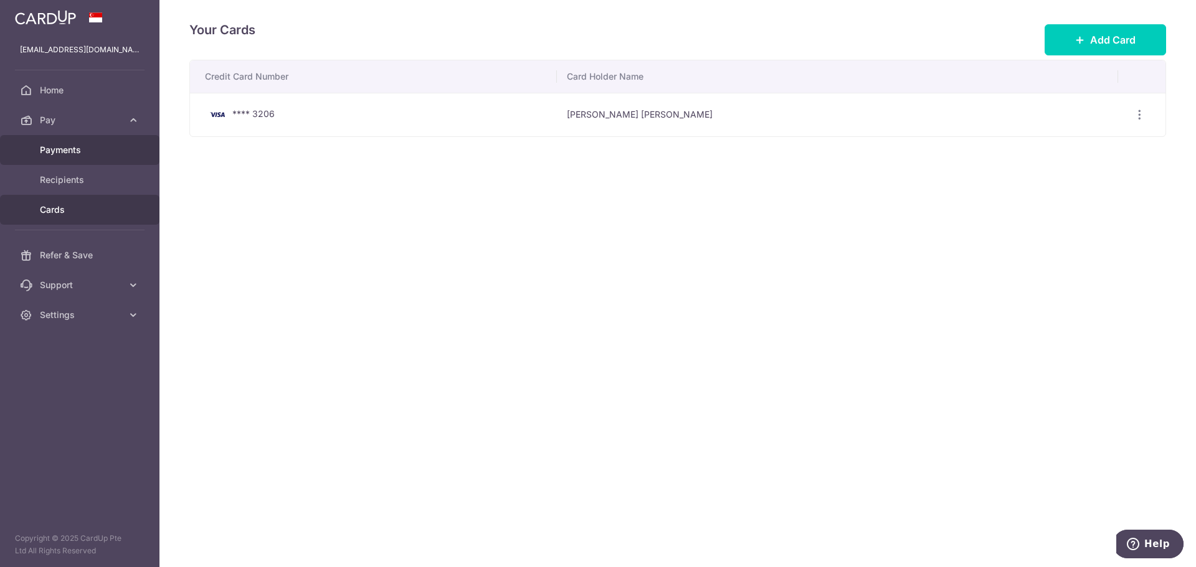
click at [105, 153] on span "Payments" at bounding box center [81, 150] width 82 height 12
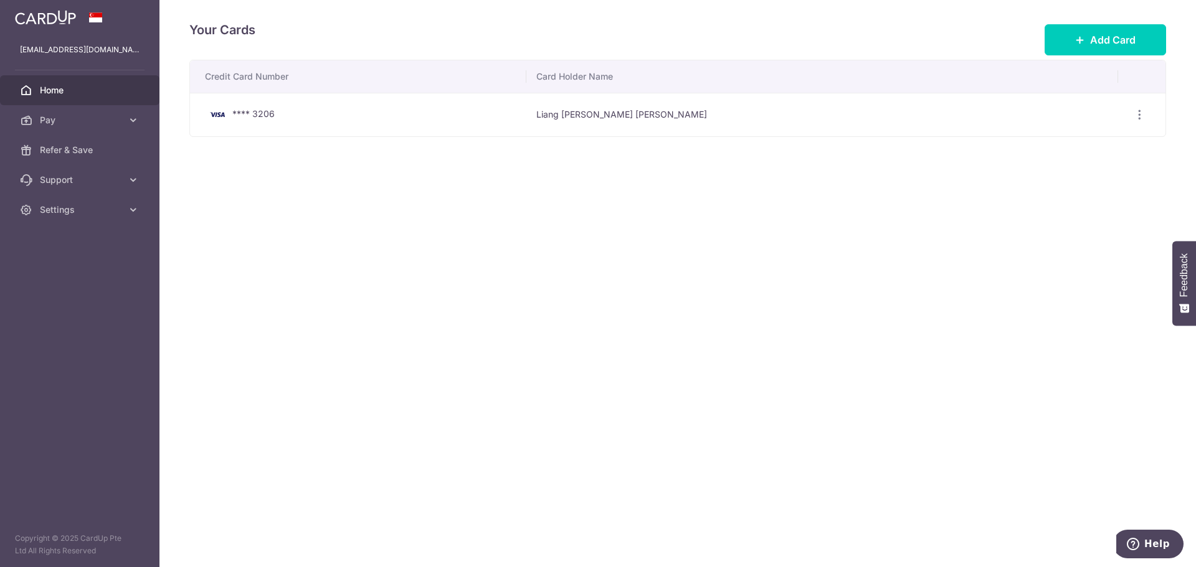
click at [100, 96] on span "Home" at bounding box center [81, 90] width 82 height 12
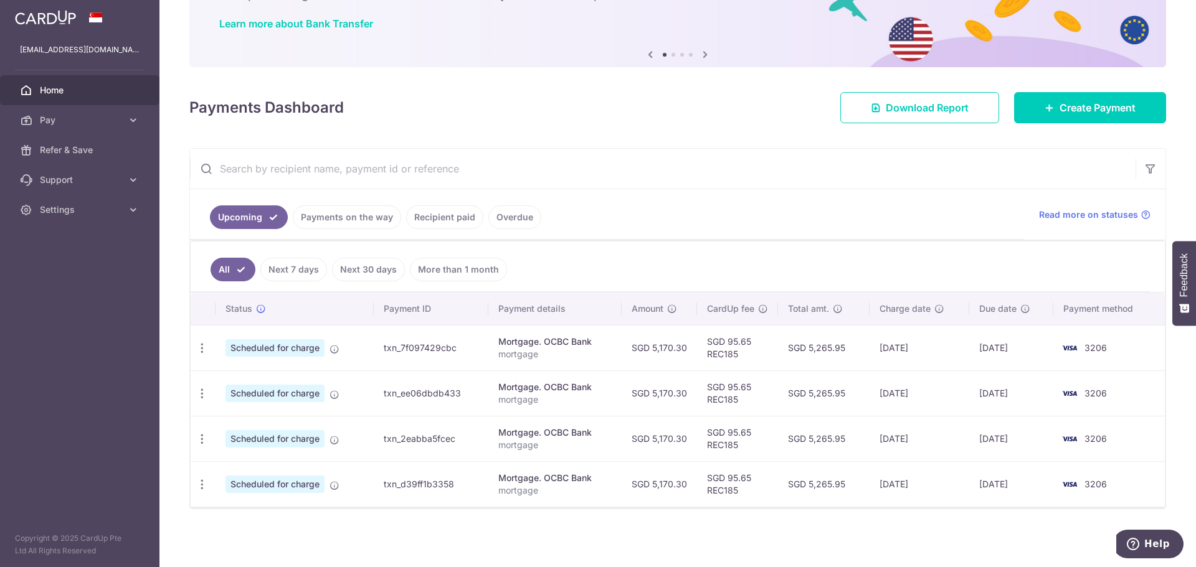
scroll to position [93, 0]
click at [430, 280] on link "More than 1 month" at bounding box center [458, 269] width 97 height 24
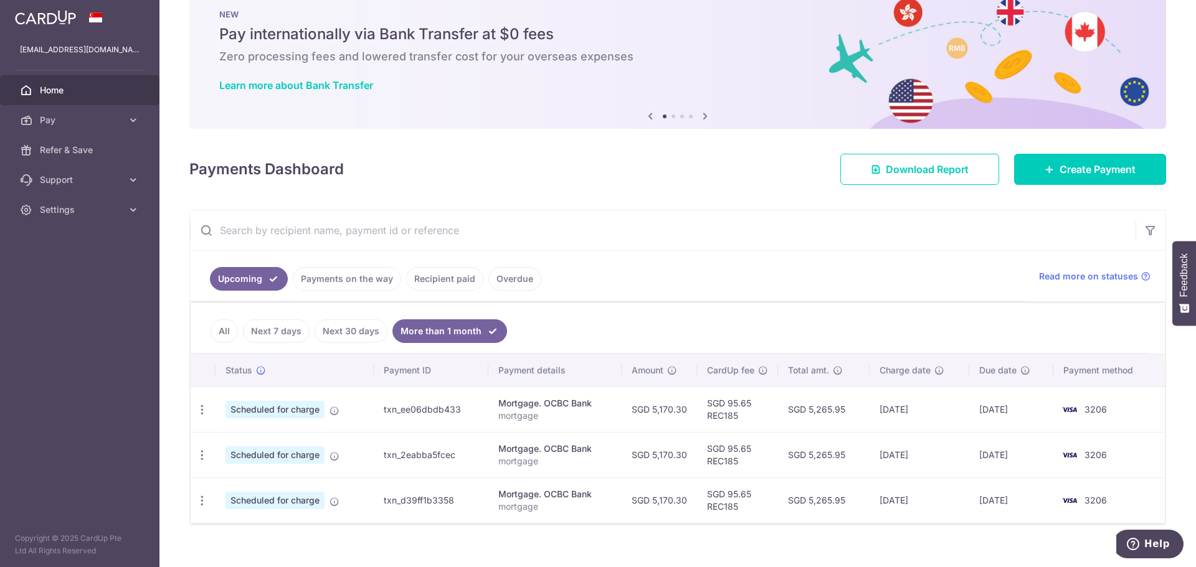
scroll to position [47, 0]
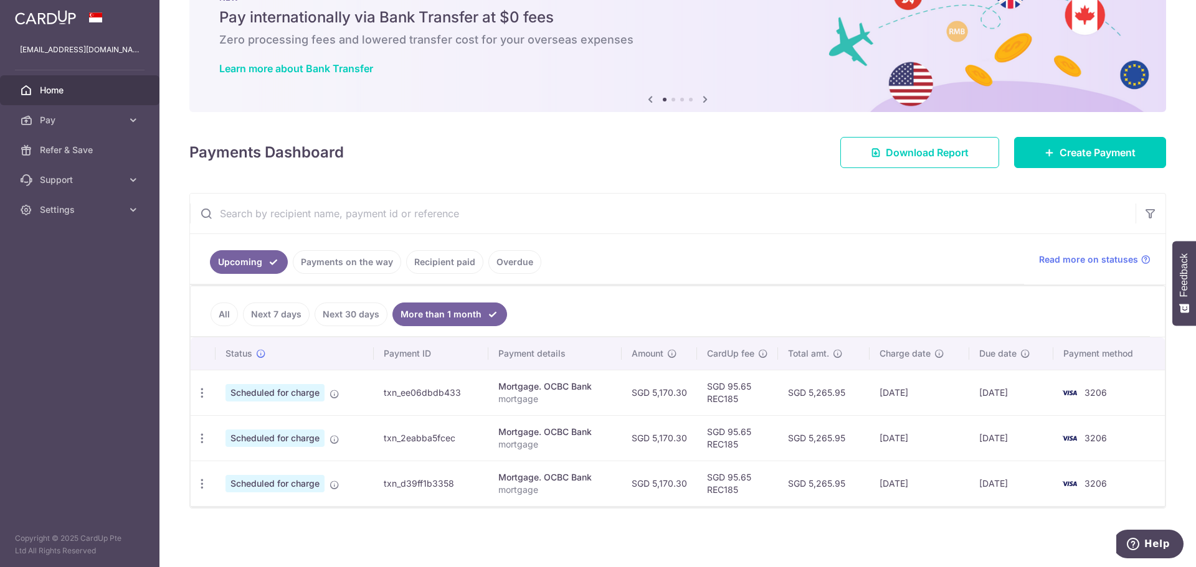
click at [335, 316] on link "Next 30 days" at bounding box center [350, 315] width 73 height 24
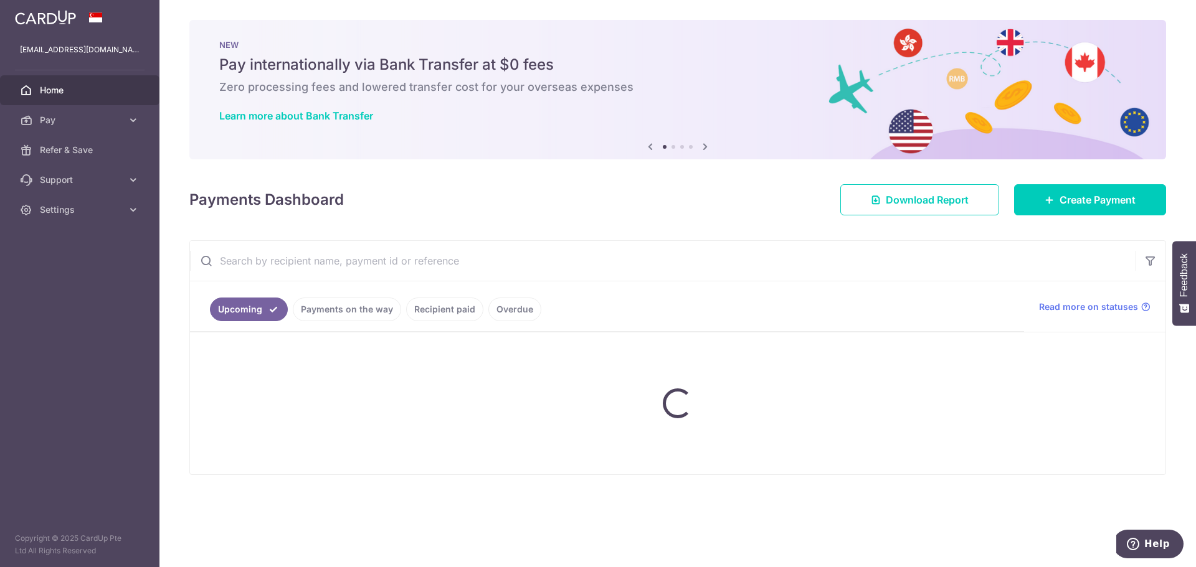
scroll to position [0, 0]
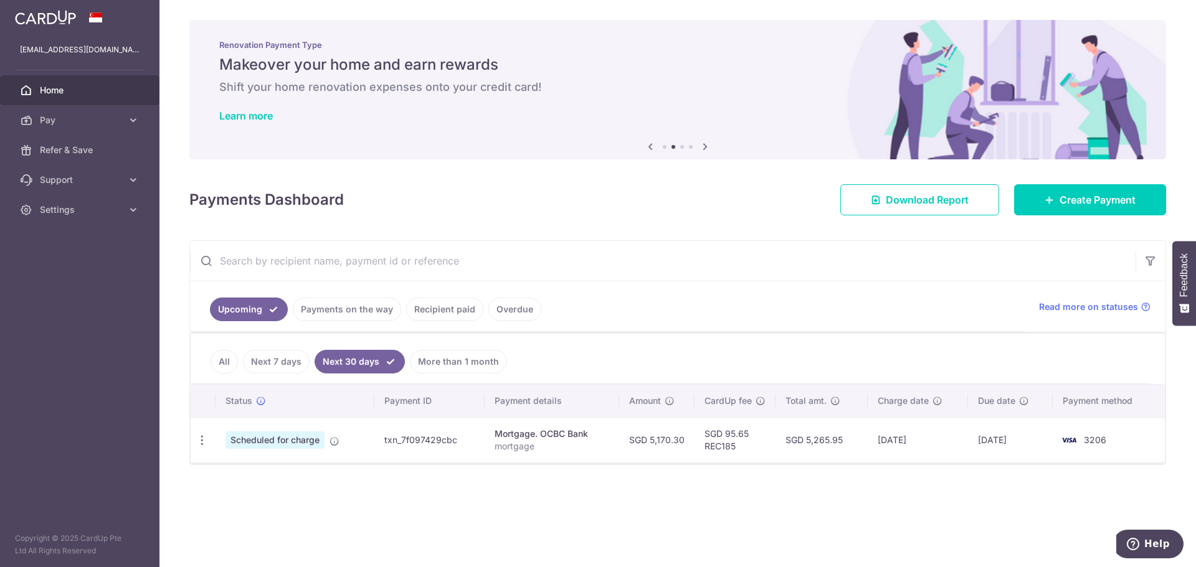
click at [280, 366] on link "Next 7 days" at bounding box center [276, 362] width 67 height 24
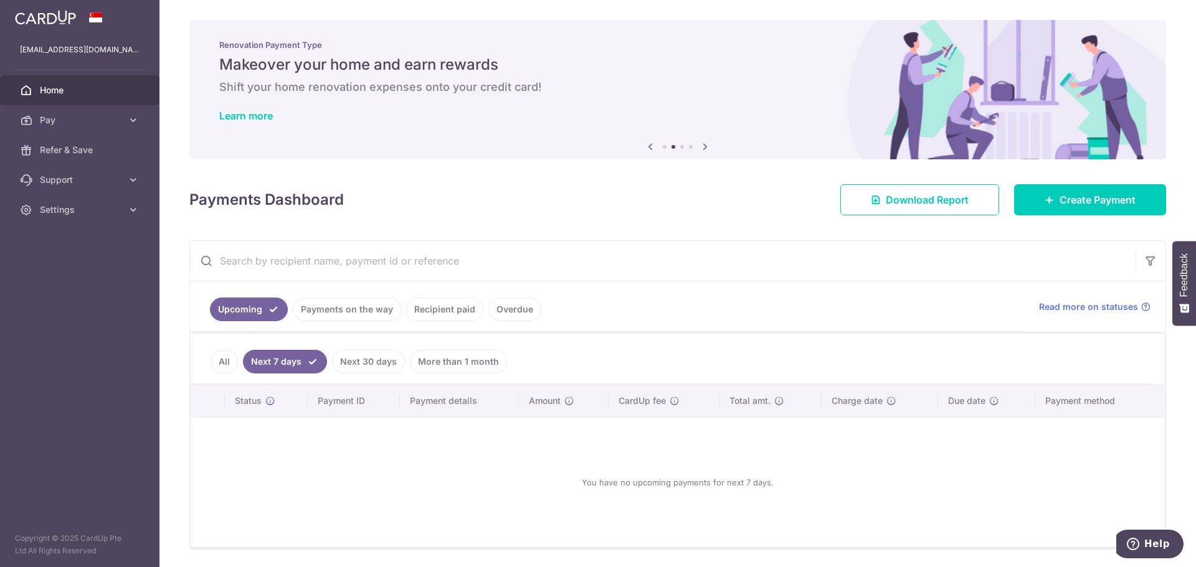
scroll to position [41, 0]
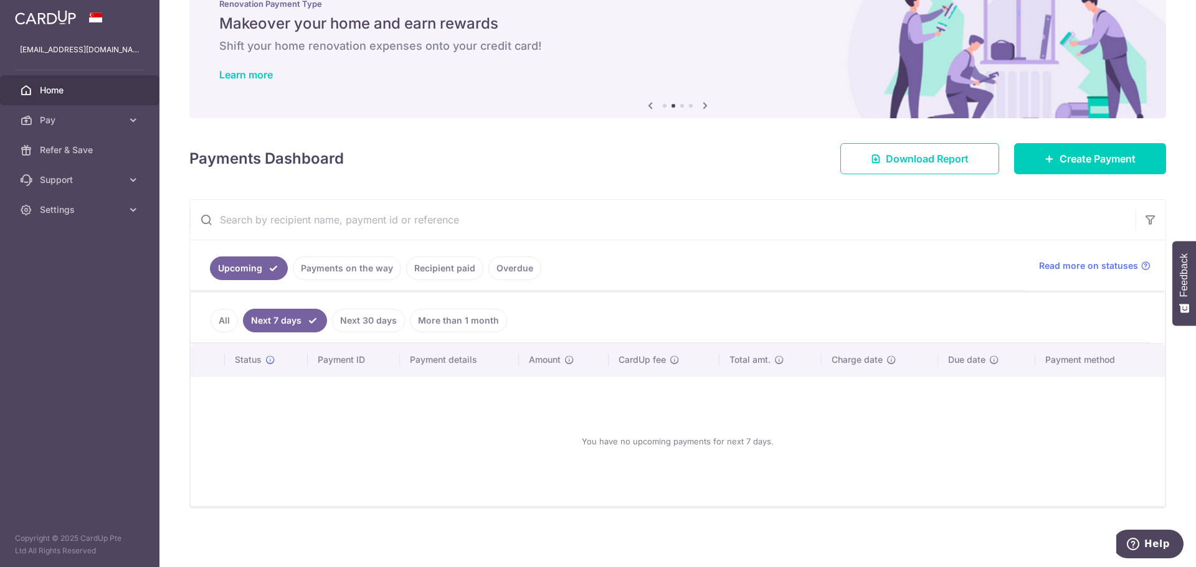
click at [357, 325] on link "Next 30 days" at bounding box center [368, 321] width 73 height 24
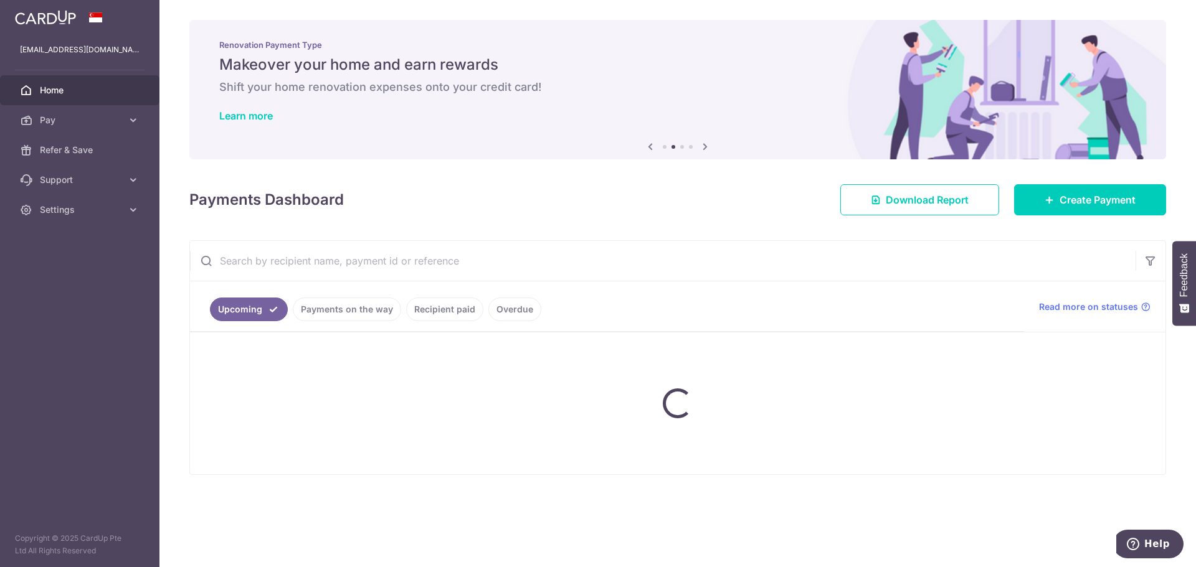
scroll to position [0, 0]
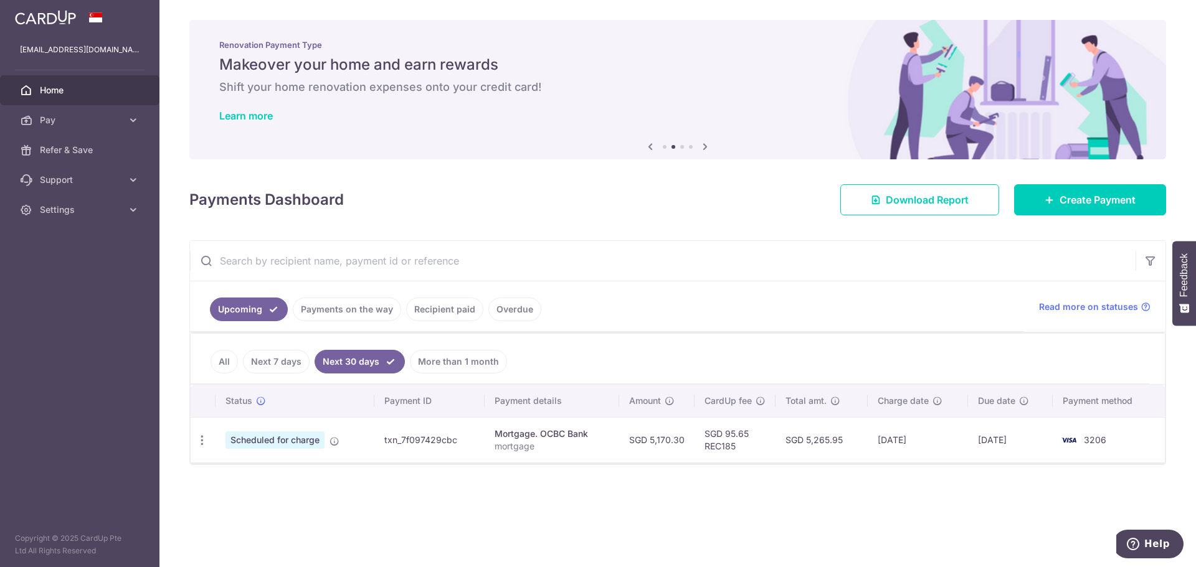
click at [417, 362] on link "More than 1 month" at bounding box center [458, 362] width 97 height 24
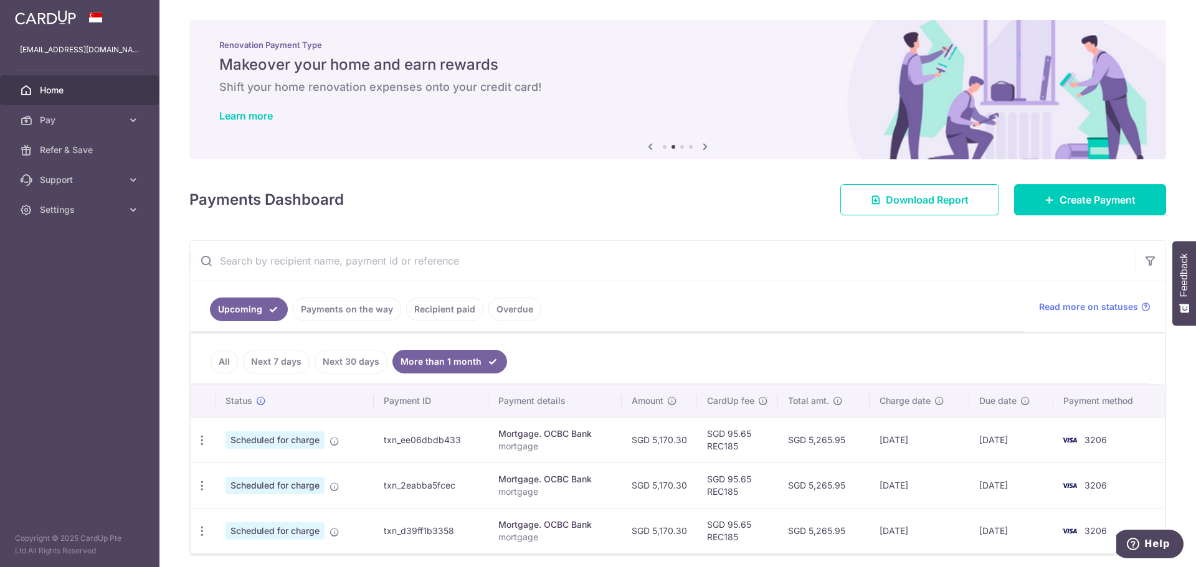
scroll to position [47, 0]
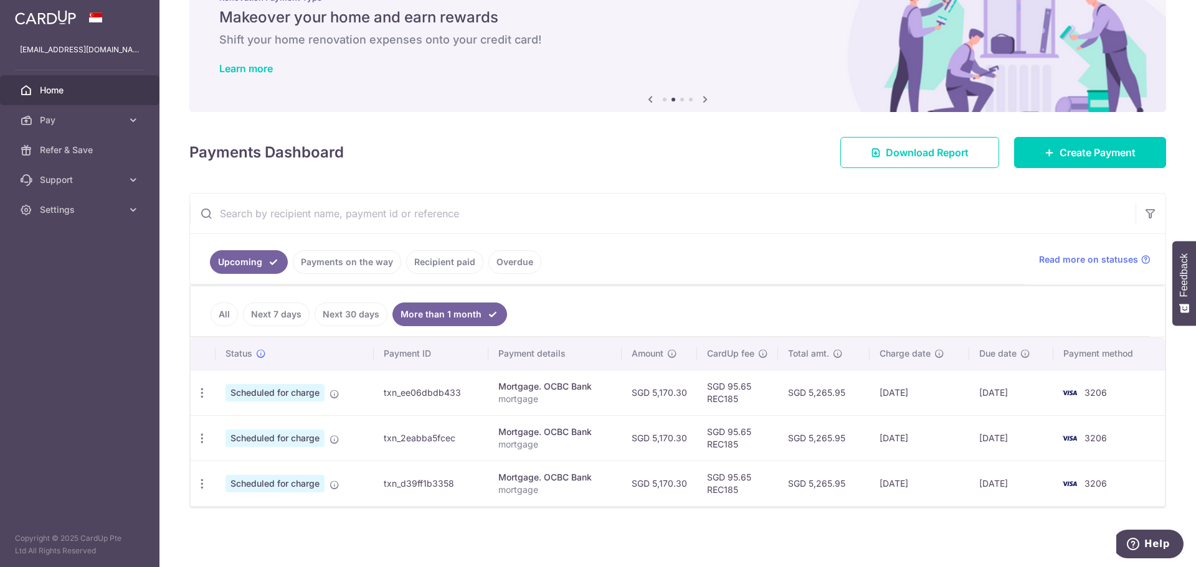
click at [224, 317] on link "All" at bounding box center [223, 315] width 27 height 24
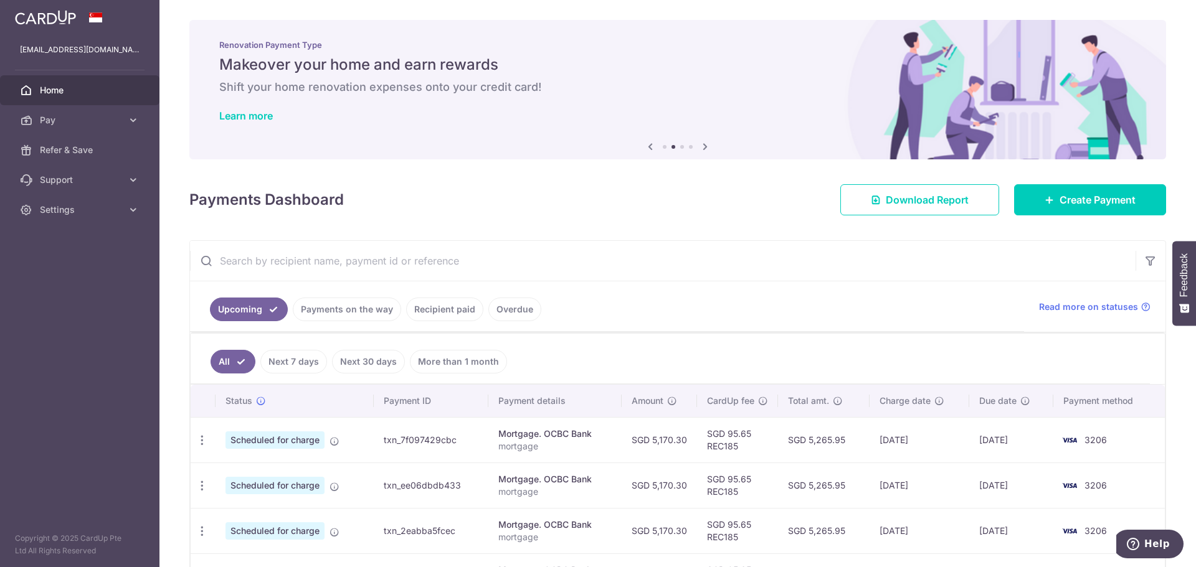
scroll to position [93, 0]
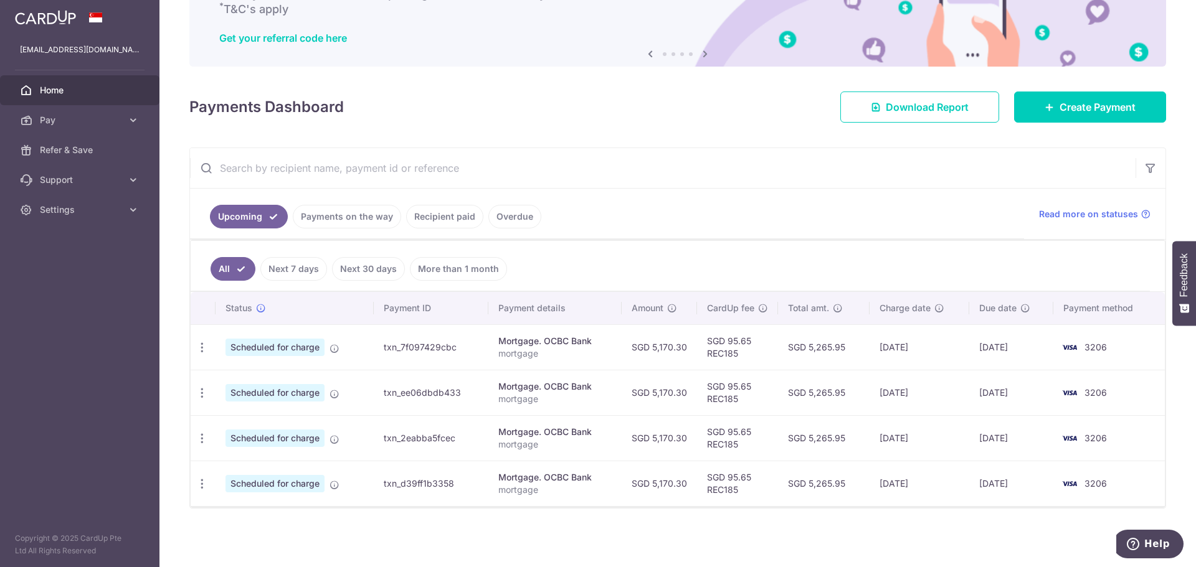
click at [448, 220] on link "Recipient paid" at bounding box center [444, 217] width 77 height 24
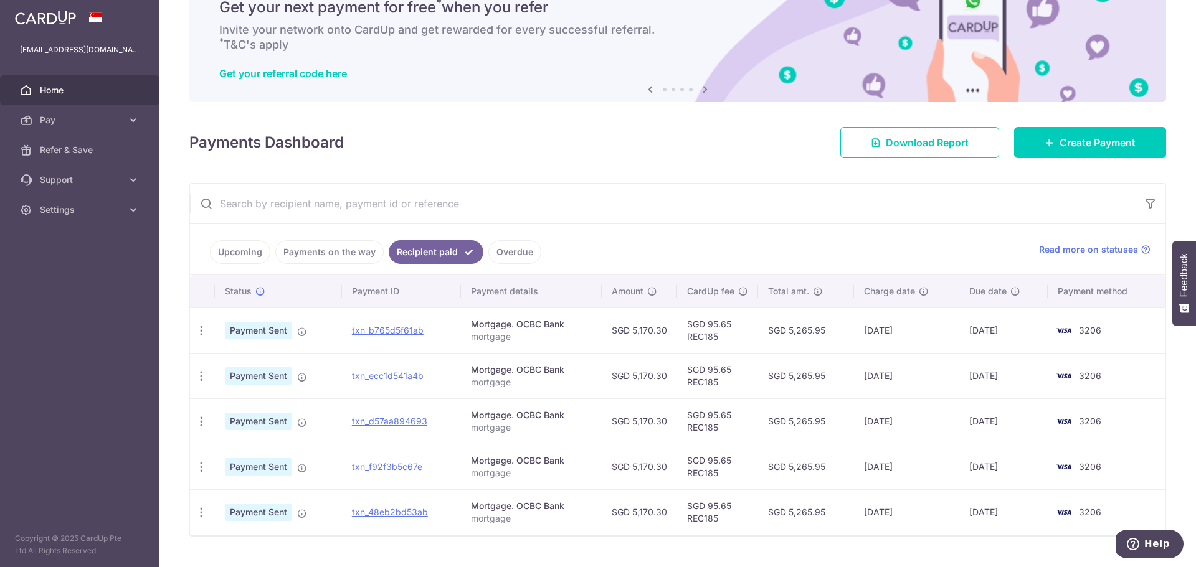
scroll to position [85, 0]
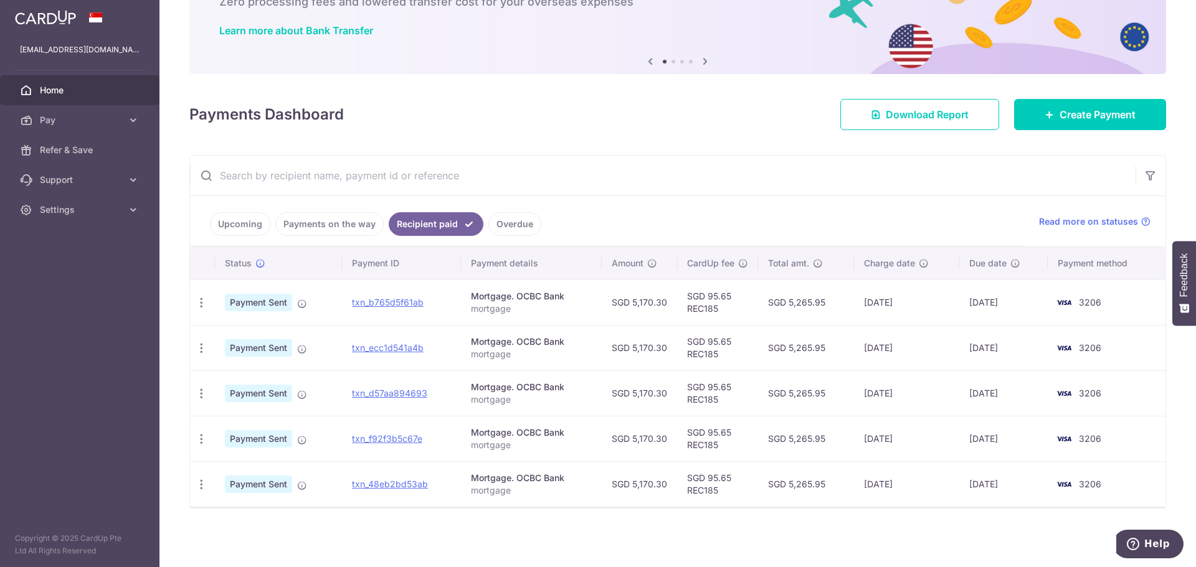
click at [517, 233] on link "Overdue" at bounding box center [514, 224] width 53 height 24
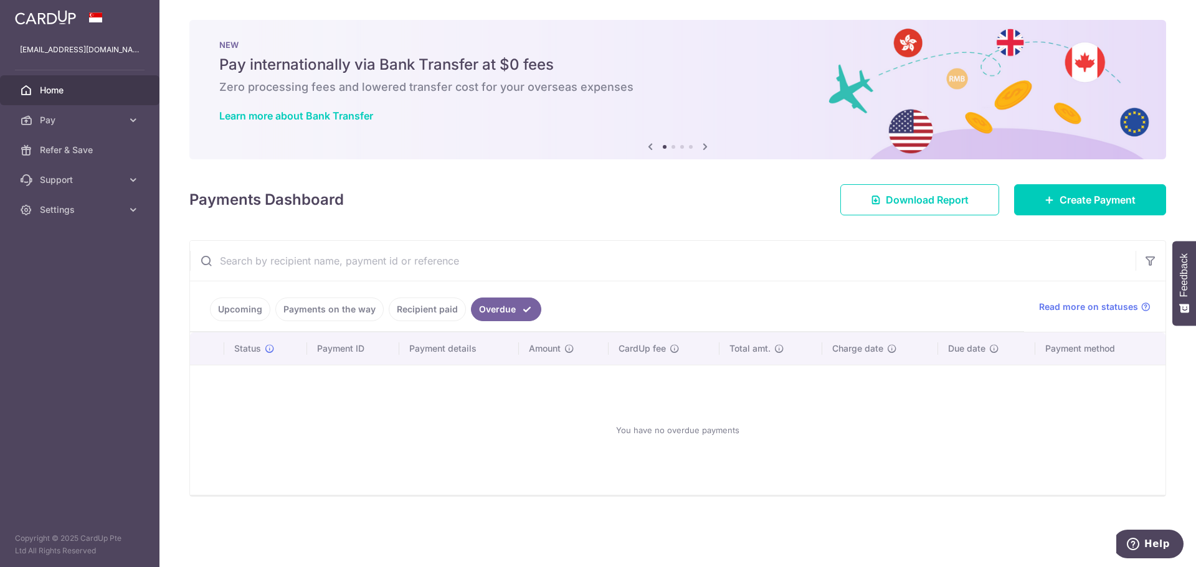
click at [343, 301] on link "Payments on the way" at bounding box center [329, 310] width 108 height 24
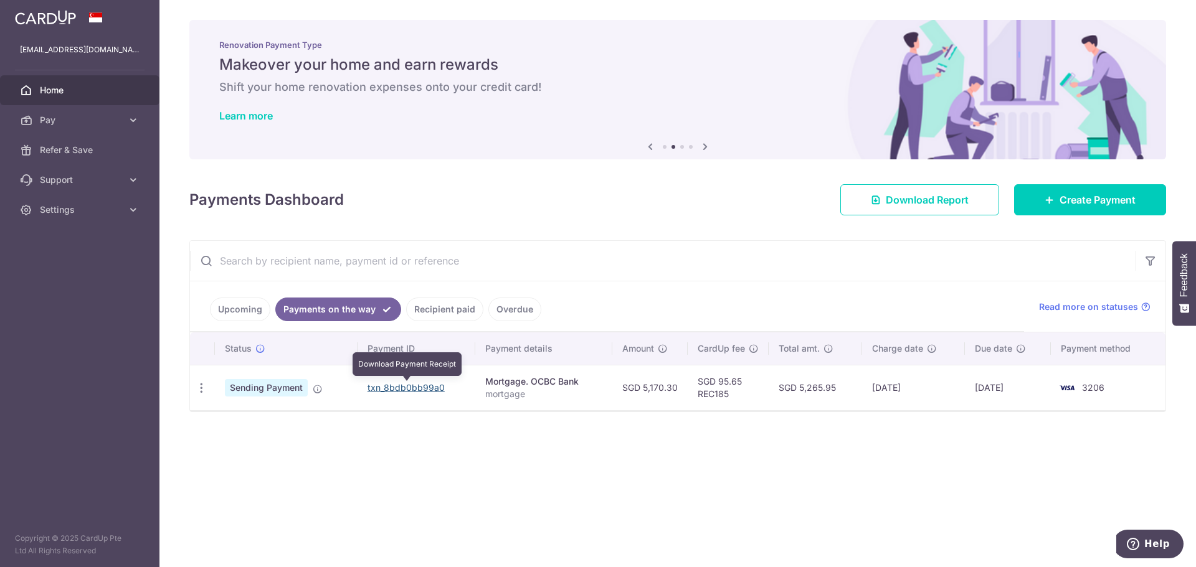
click at [428, 392] on link "txn_8bdb0bb99a0" at bounding box center [405, 387] width 77 height 11
click at [82, 214] on span "Settings" at bounding box center [81, 210] width 82 height 12
click at [72, 268] on span "Logout" at bounding box center [81, 269] width 82 height 12
